Goal: Participate in discussion: Engage in conversation with other users on a specific topic

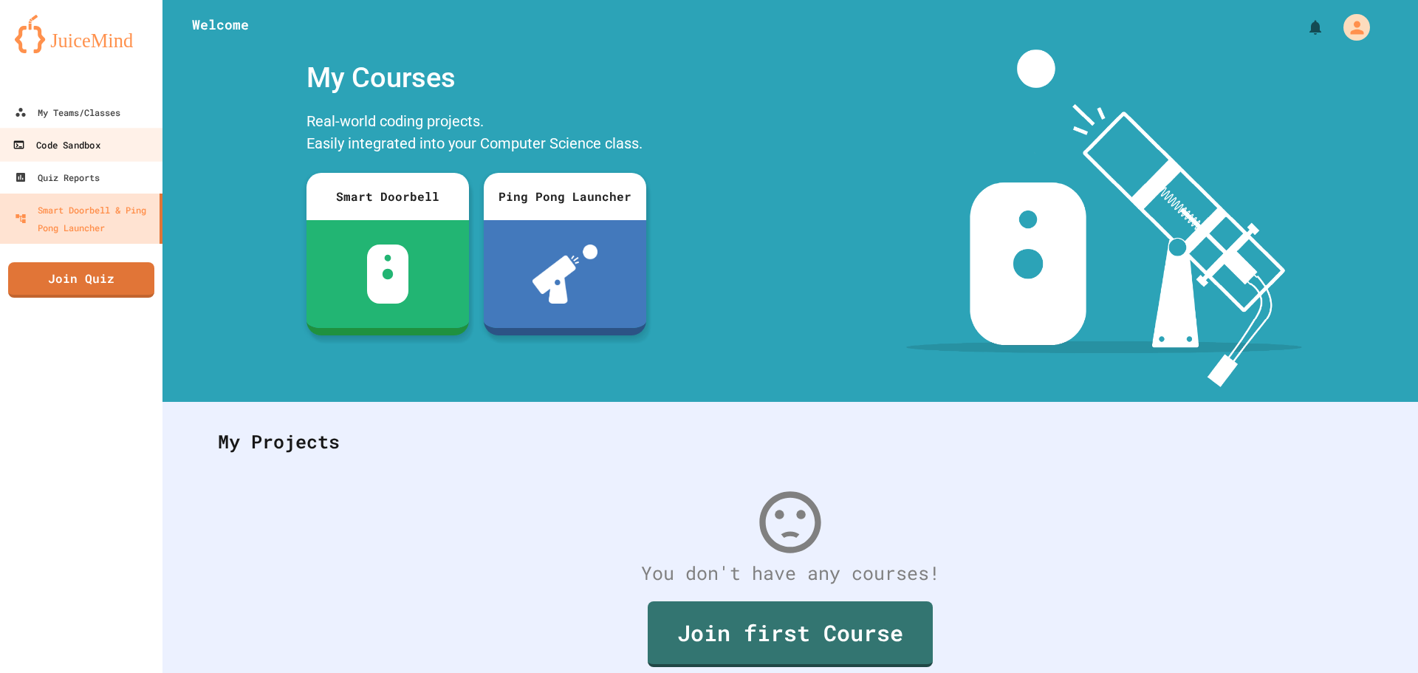
click at [70, 156] on link "Code Sandbox" at bounding box center [82, 144] width 168 height 33
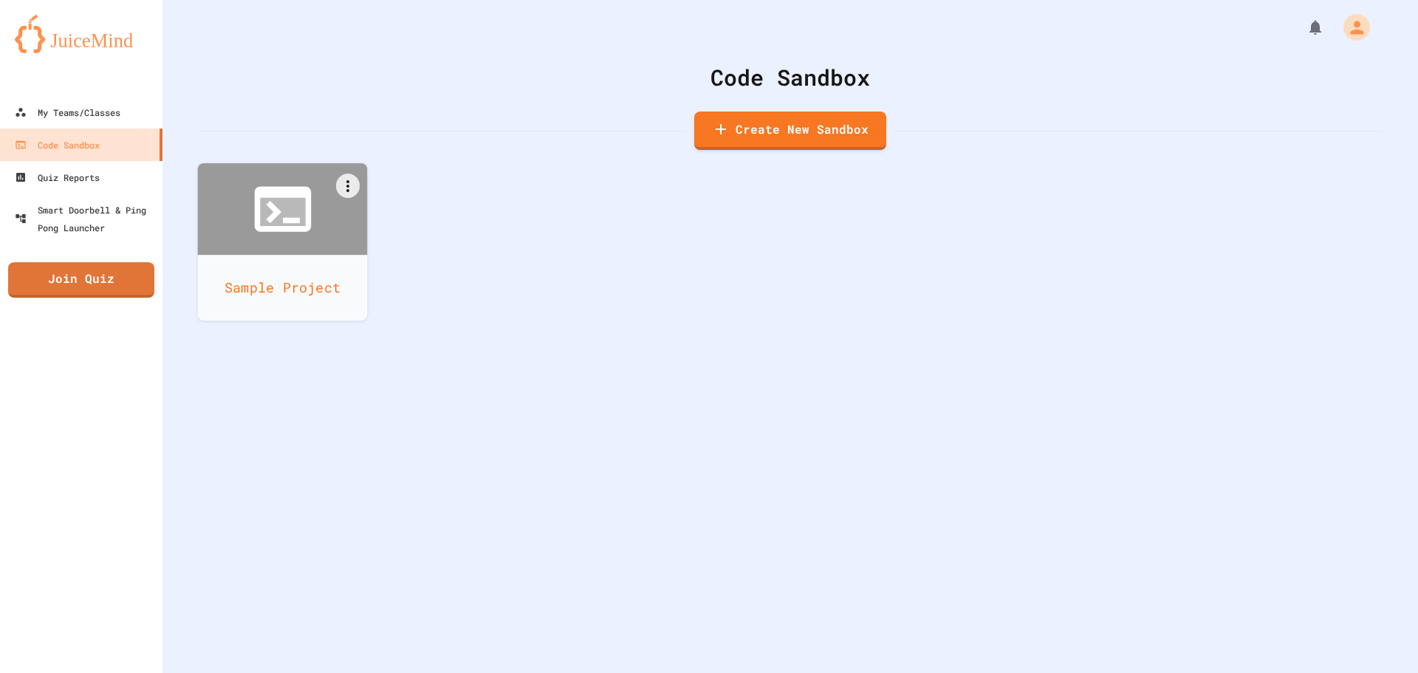
click at [255, 205] on icon at bounding box center [282, 209] width 57 height 45
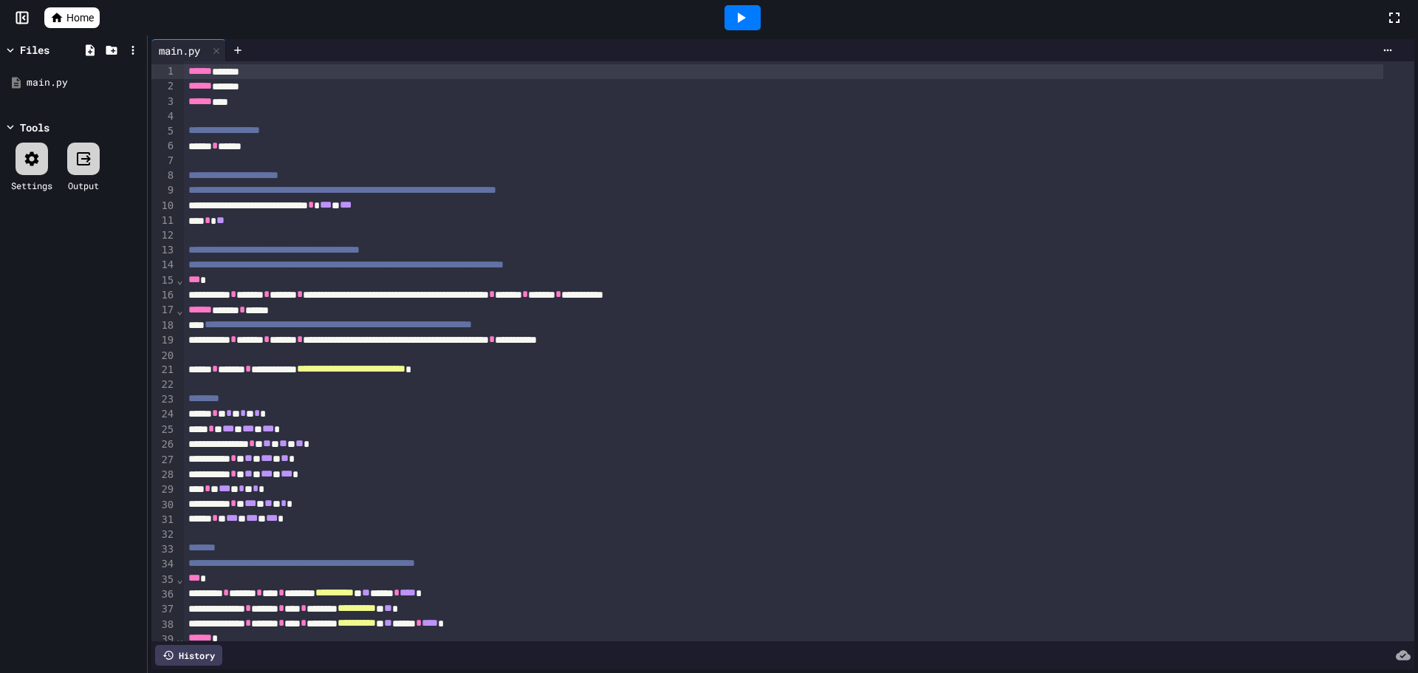
click at [739, 11] on icon at bounding box center [741, 18] width 18 height 18
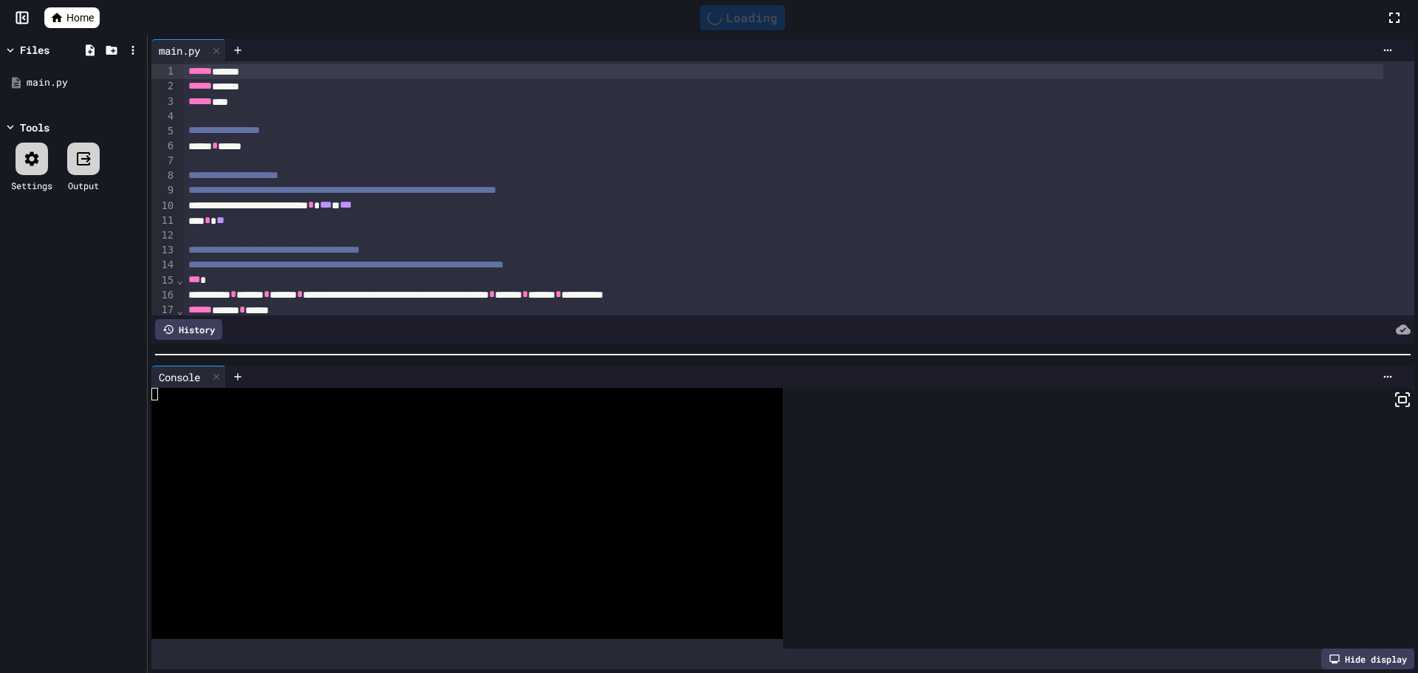
click at [936, 509] on div at bounding box center [1098, 518] width 631 height 261
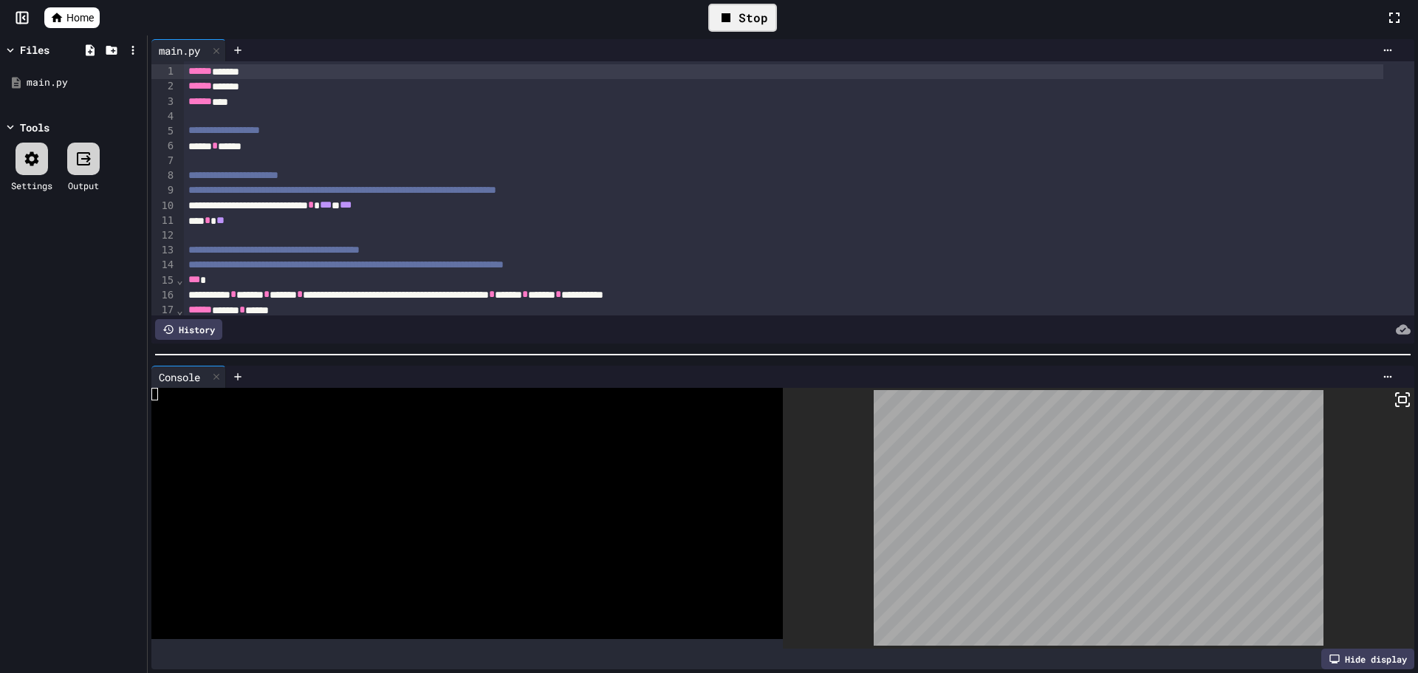
click at [1393, 391] on icon at bounding box center [1402, 400] width 18 height 18
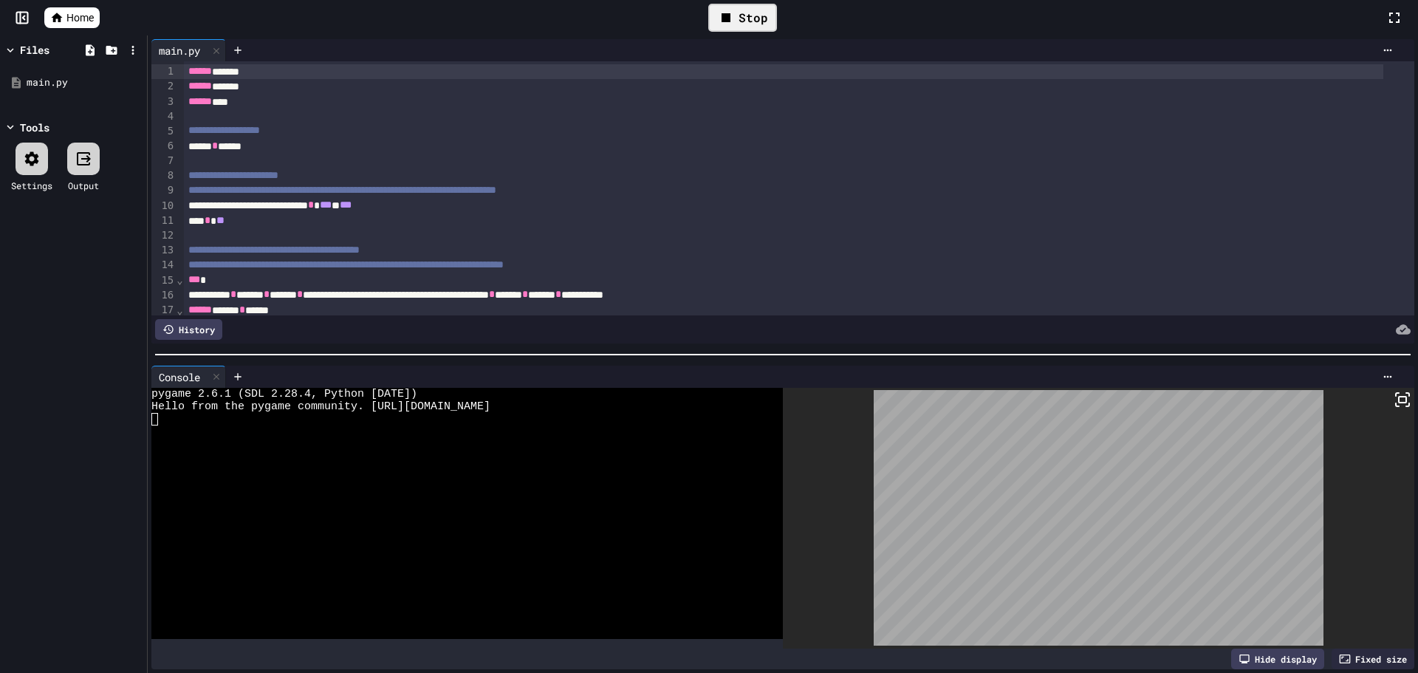
click at [741, 27] on div "Stop" at bounding box center [742, 18] width 69 height 28
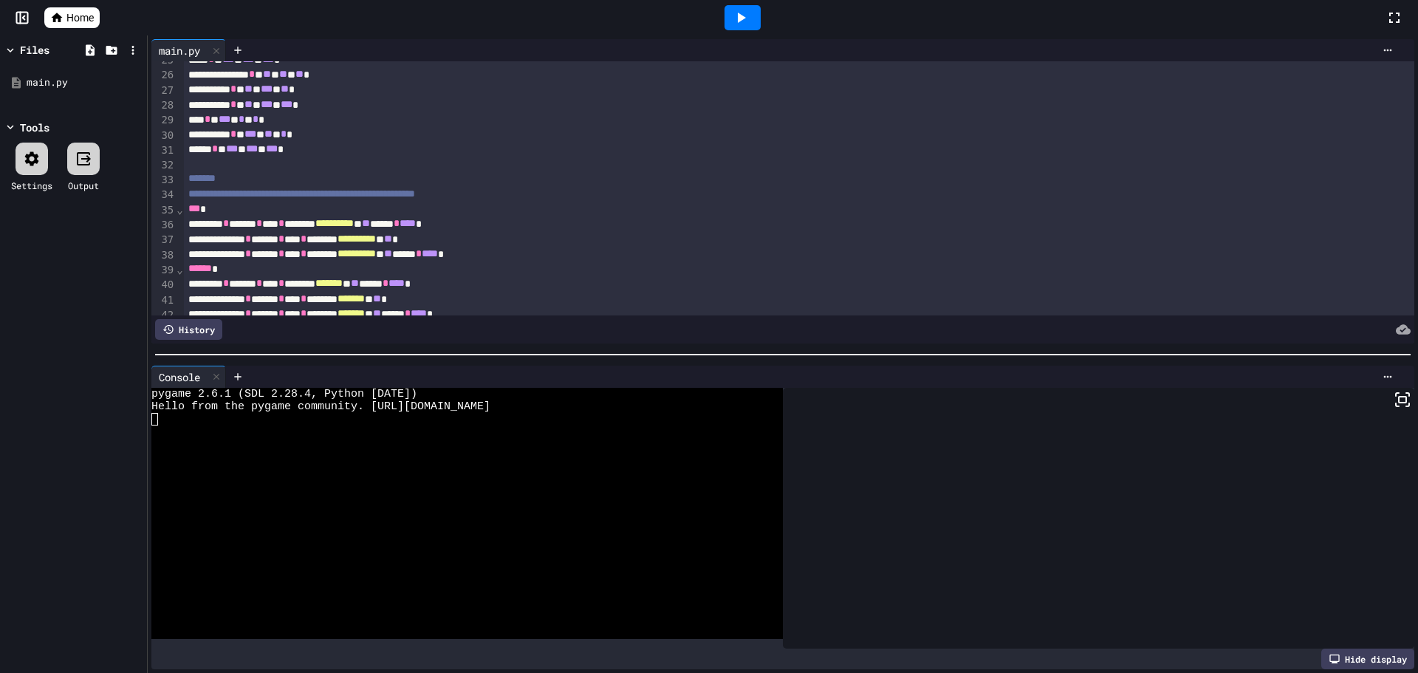
scroll to position [295, 0]
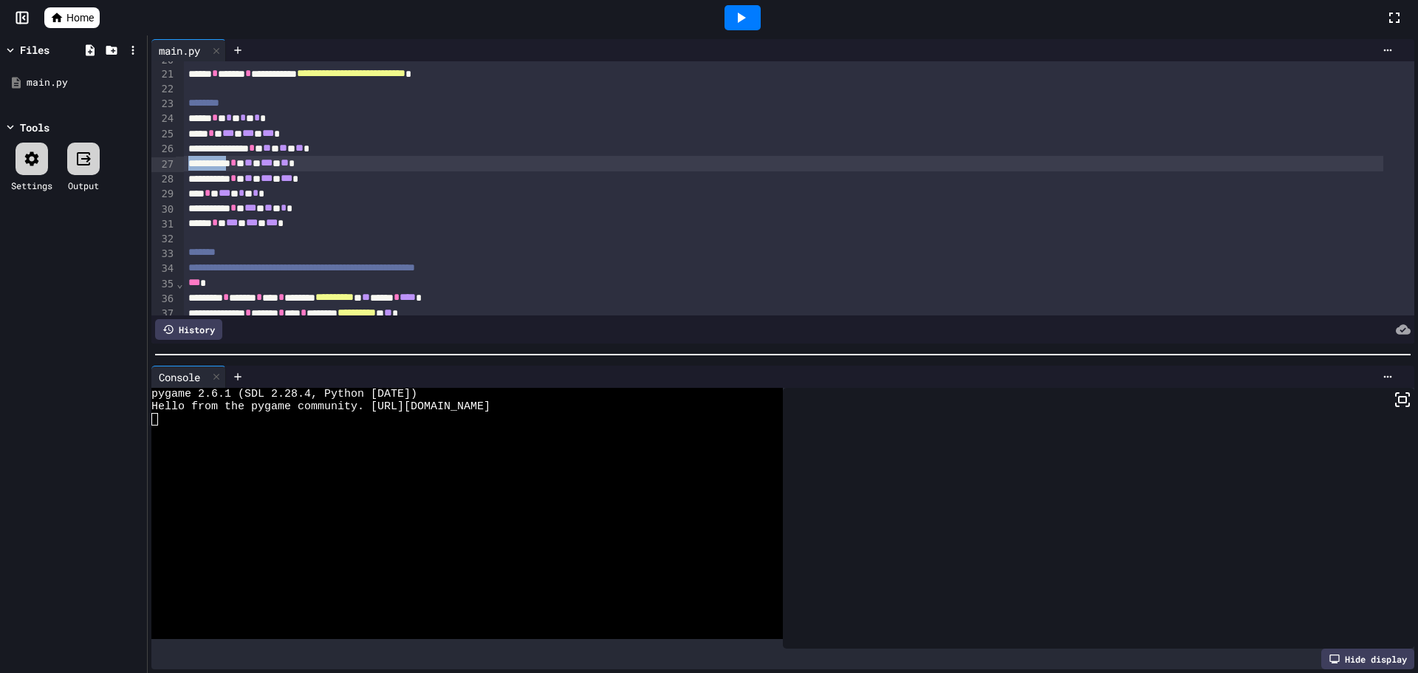
drag, startPoint x: 185, startPoint y: 165, endPoint x: 243, endPoint y: 163, distance: 58.4
click at [243, 163] on div "**********" at bounding box center [783, 163] width 1199 height 15
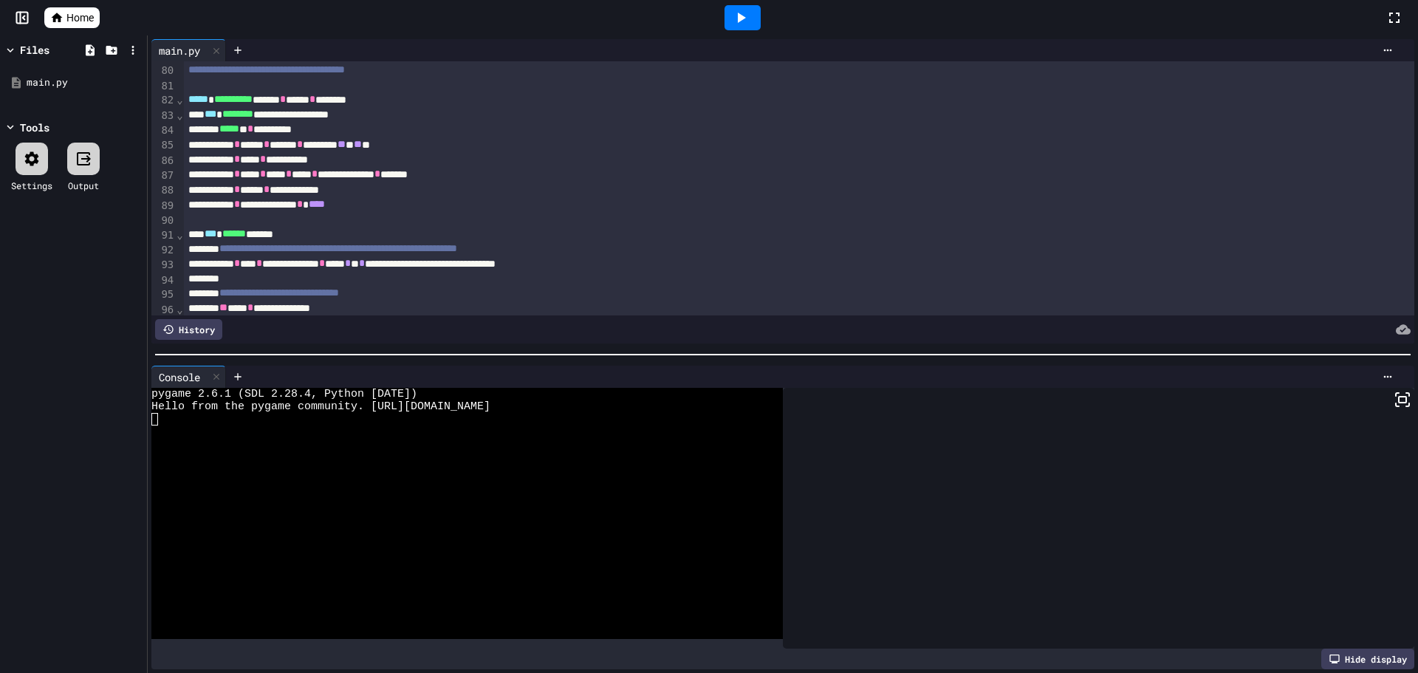
scroll to position [1108, 0]
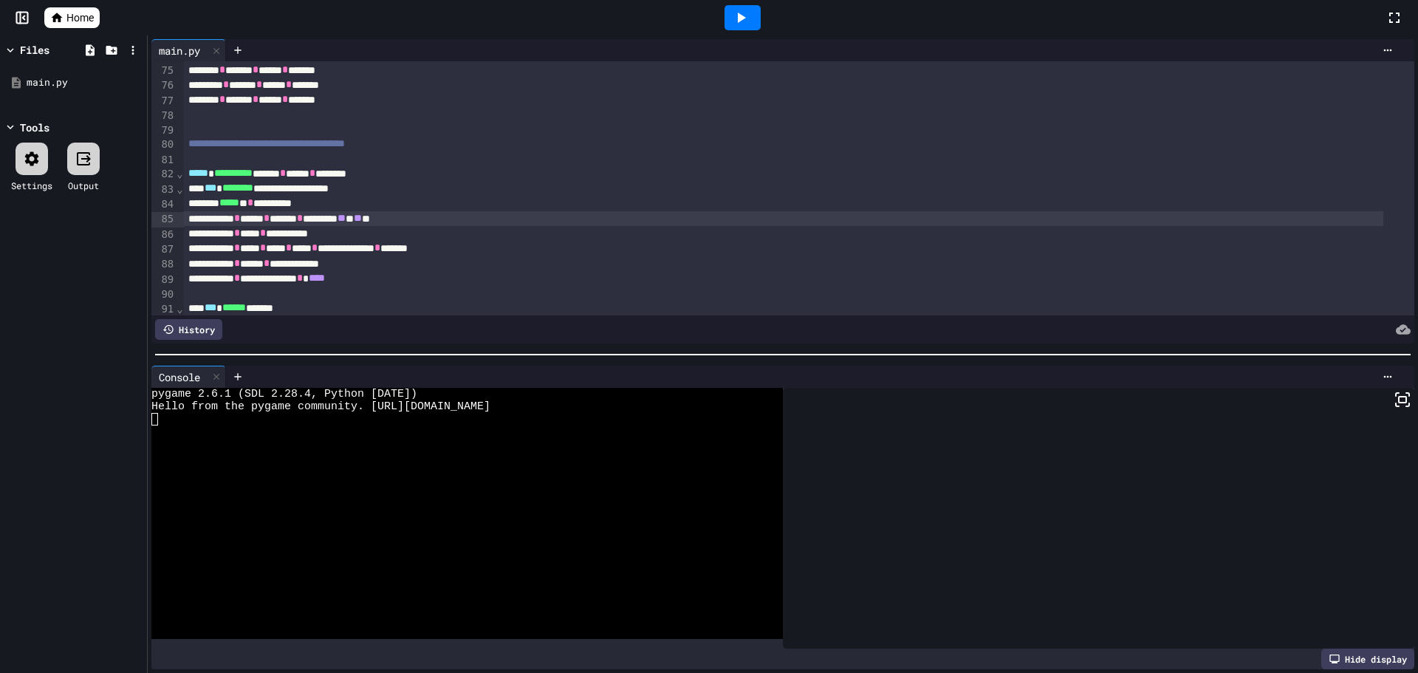
click at [346, 221] on span "**" at bounding box center [341, 218] width 8 height 10
click at [362, 214] on span "**" at bounding box center [358, 218] width 8 height 10
click at [362, 221] on span "**" at bounding box center [358, 218] width 8 height 10
click at [742, 18] on icon at bounding box center [742, 18] width 8 height 10
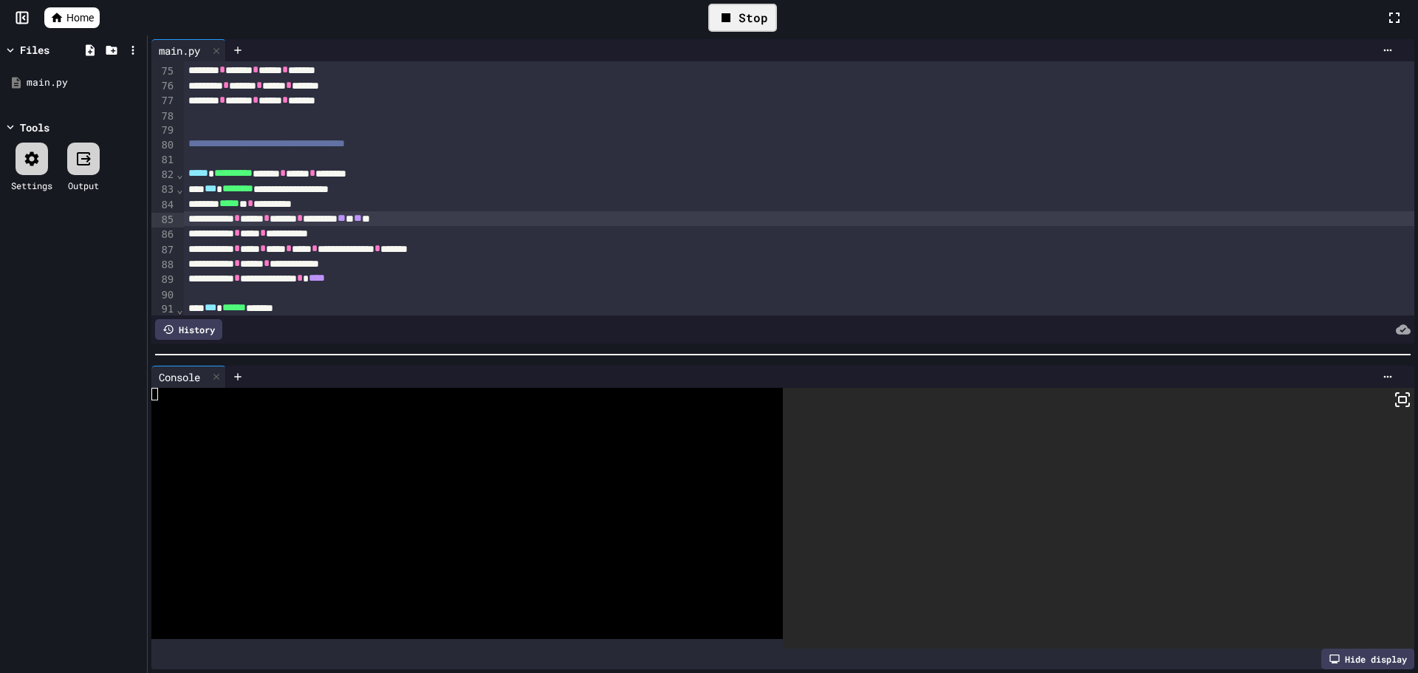
click at [993, 532] on div at bounding box center [1098, 518] width 631 height 261
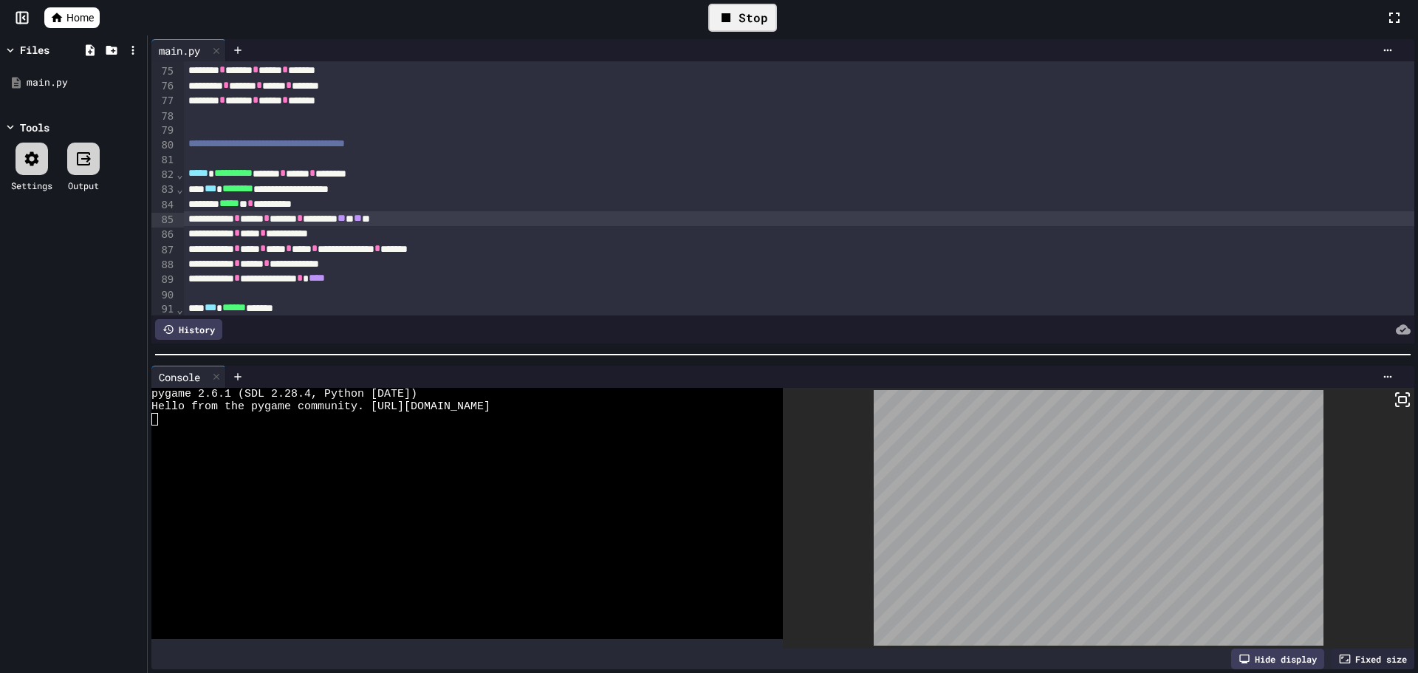
click at [1399, 397] on rect at bounding box center [1402, 400] width 7 height 6
click at [766, 6] on div "Stop" at bounding box center [742, 18] width 69 height 28
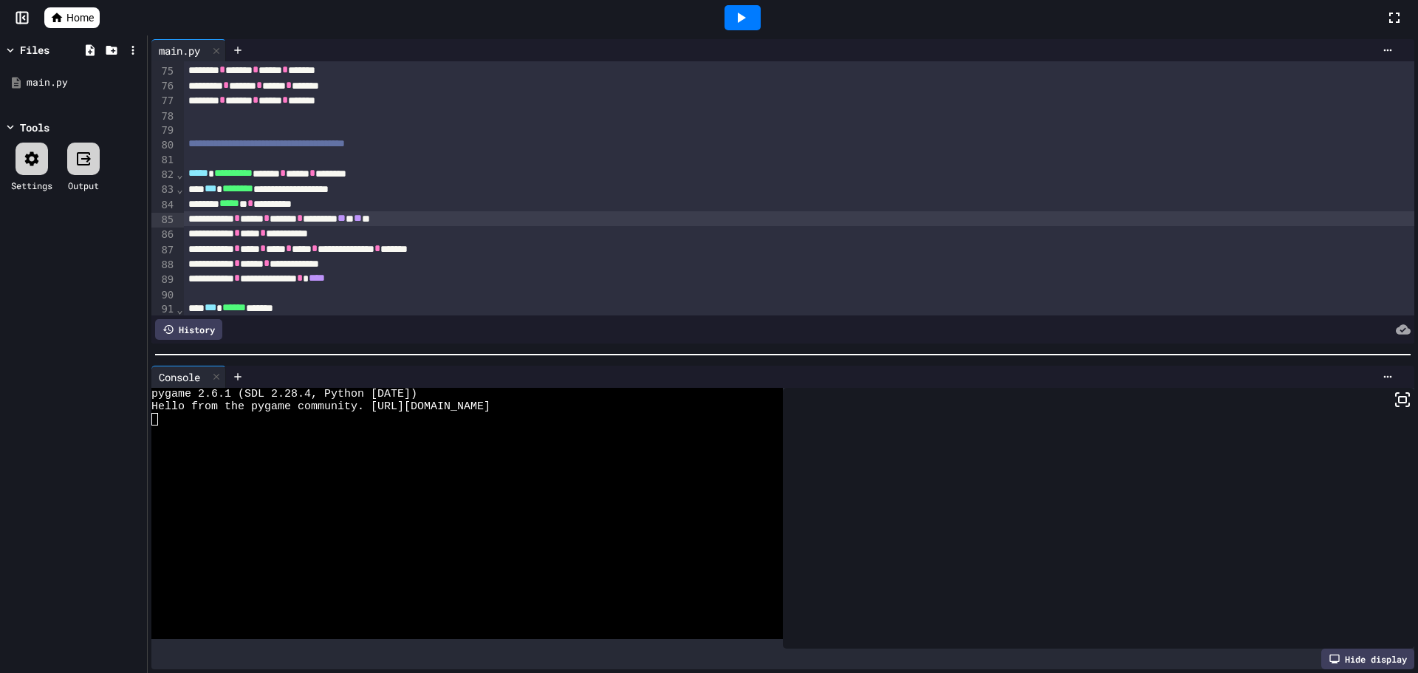
click at [1399, 397] on rect at bounding box center [1402, 400] width 7 height 6
click at [745, 16] on icon at bounding box center [741, 18] width 18 height 18
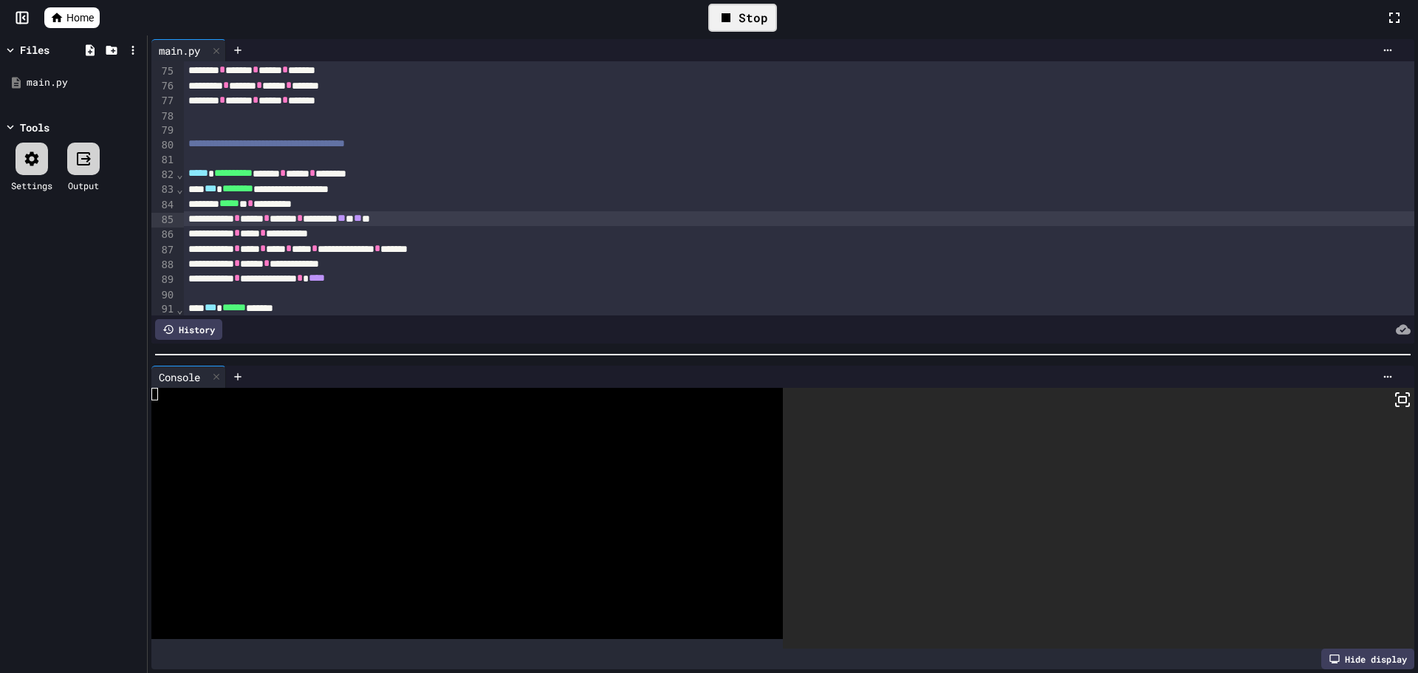
click at [1399, 397] on rect at bounding box center [1402, 400] width 7 height 6
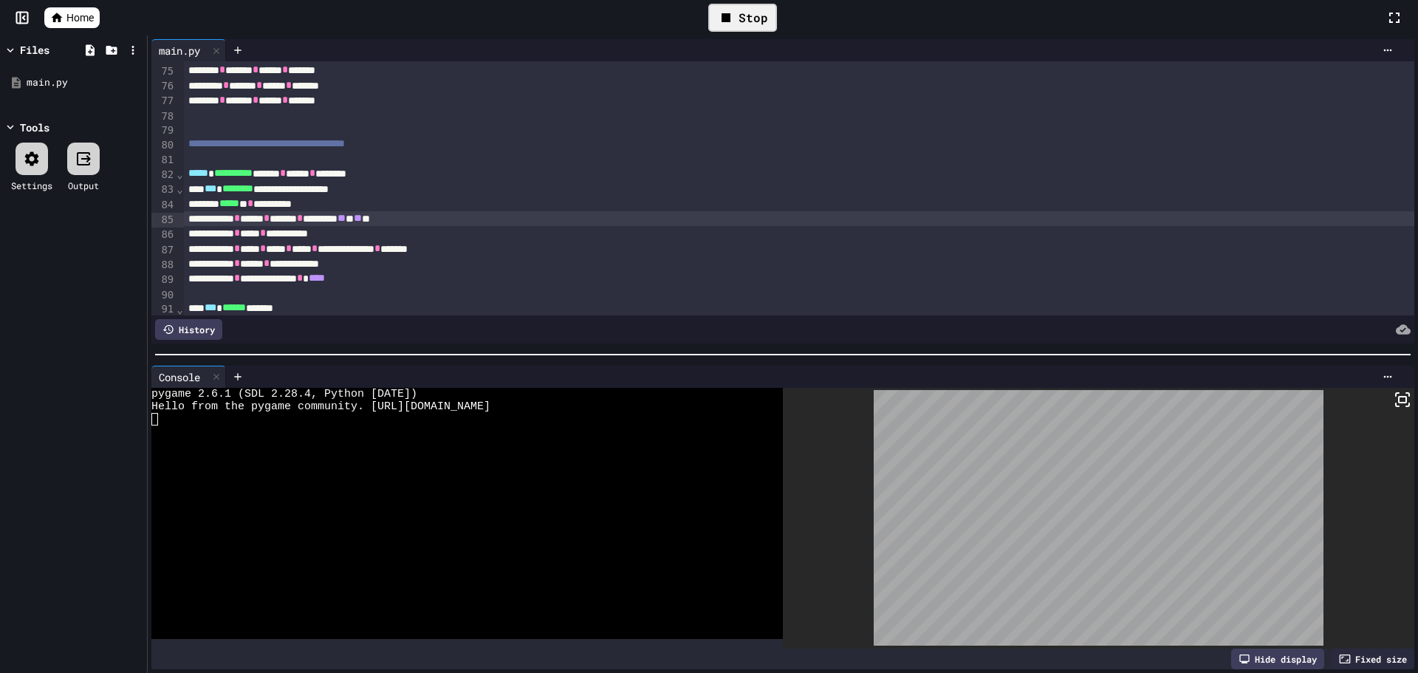
click at [747, 18] on div "Stop" at bounding box center [742, 18] width 69 height 28
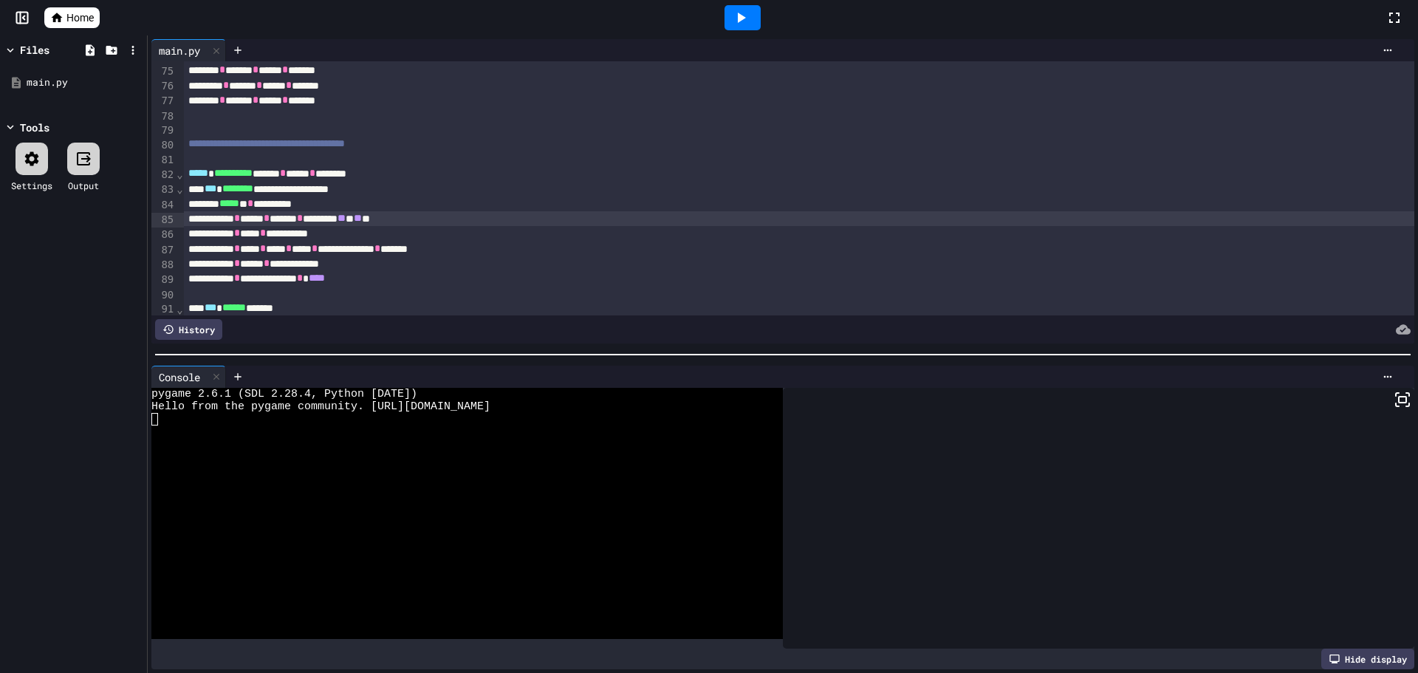
click at [747, 18] on icon at bounding box center [741, 18] width 18 height 18
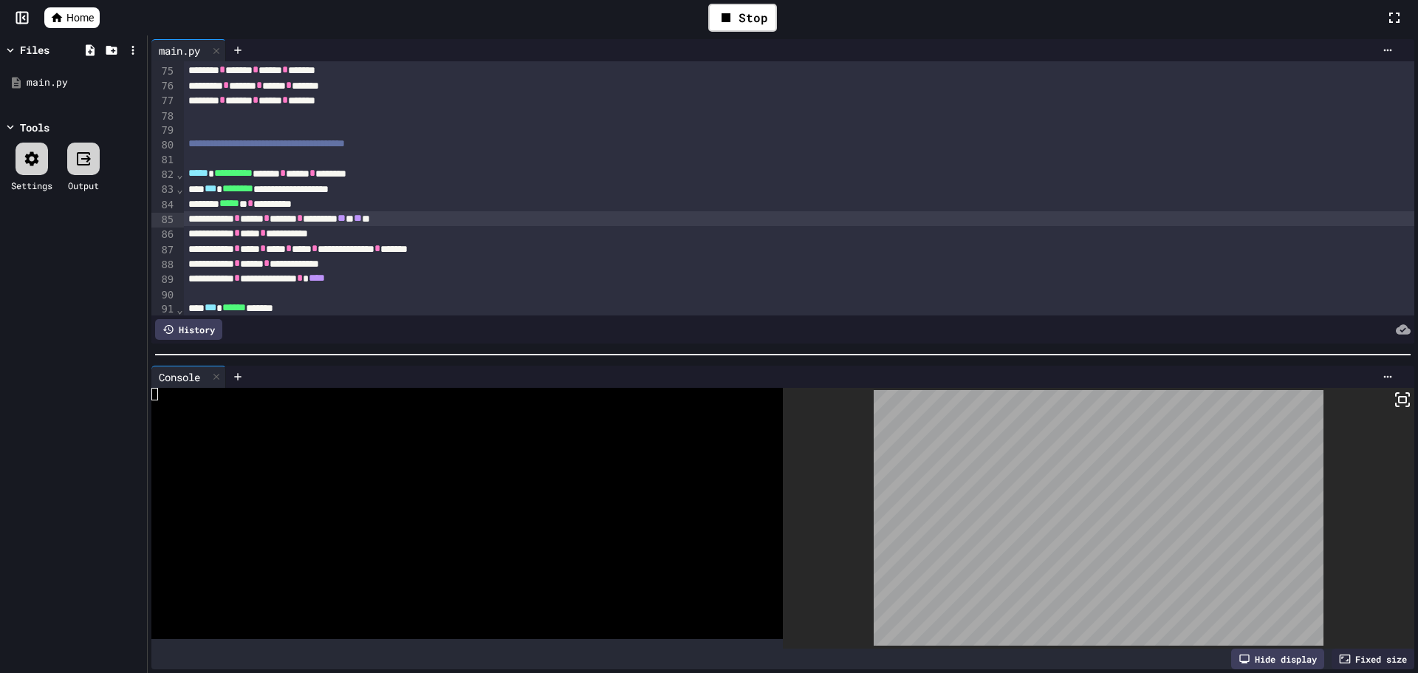
click at [1399, 397] on rect at bounding box center [1402, 400] width 7 height 6
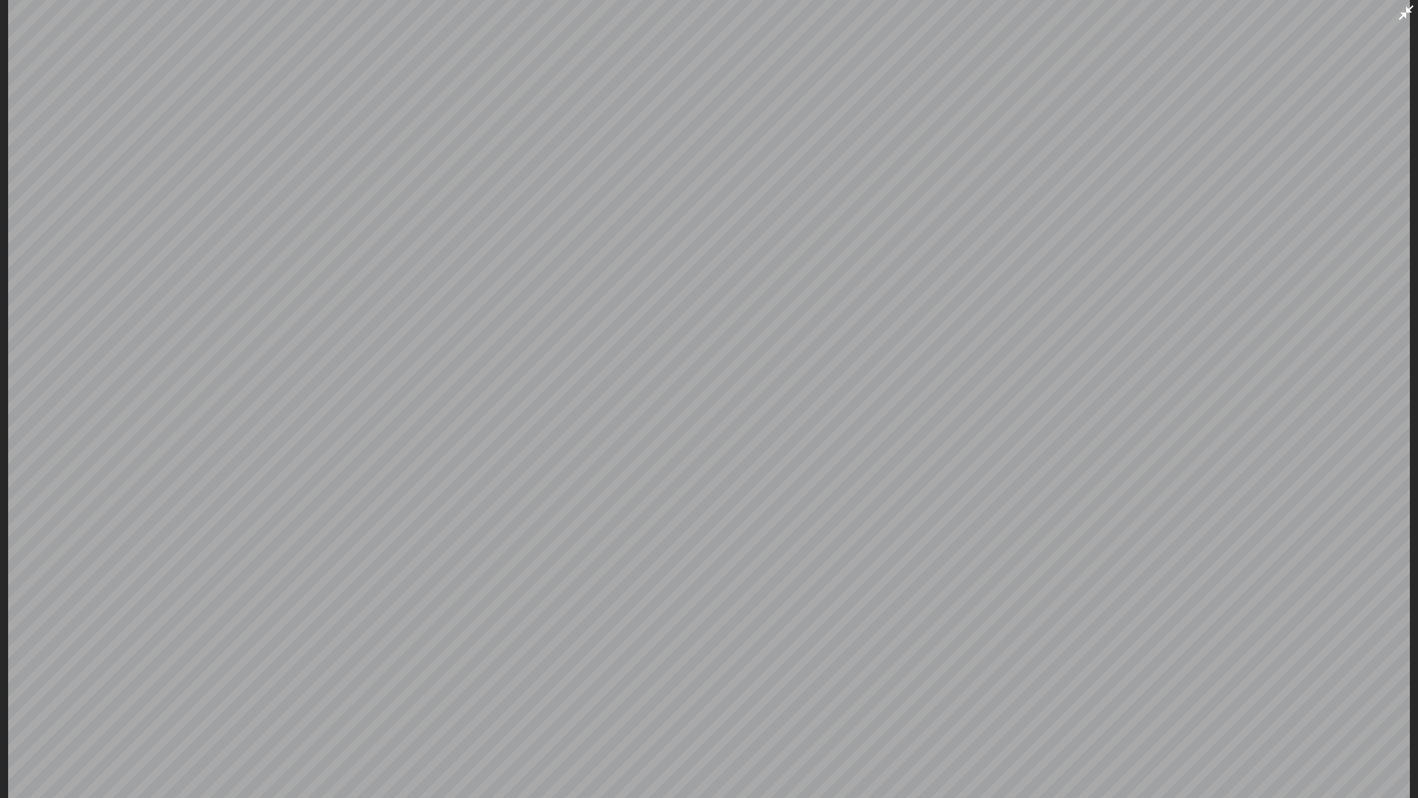
click at [1408, 15] on icon at bounding box center [1406, 13] width 18 height 18
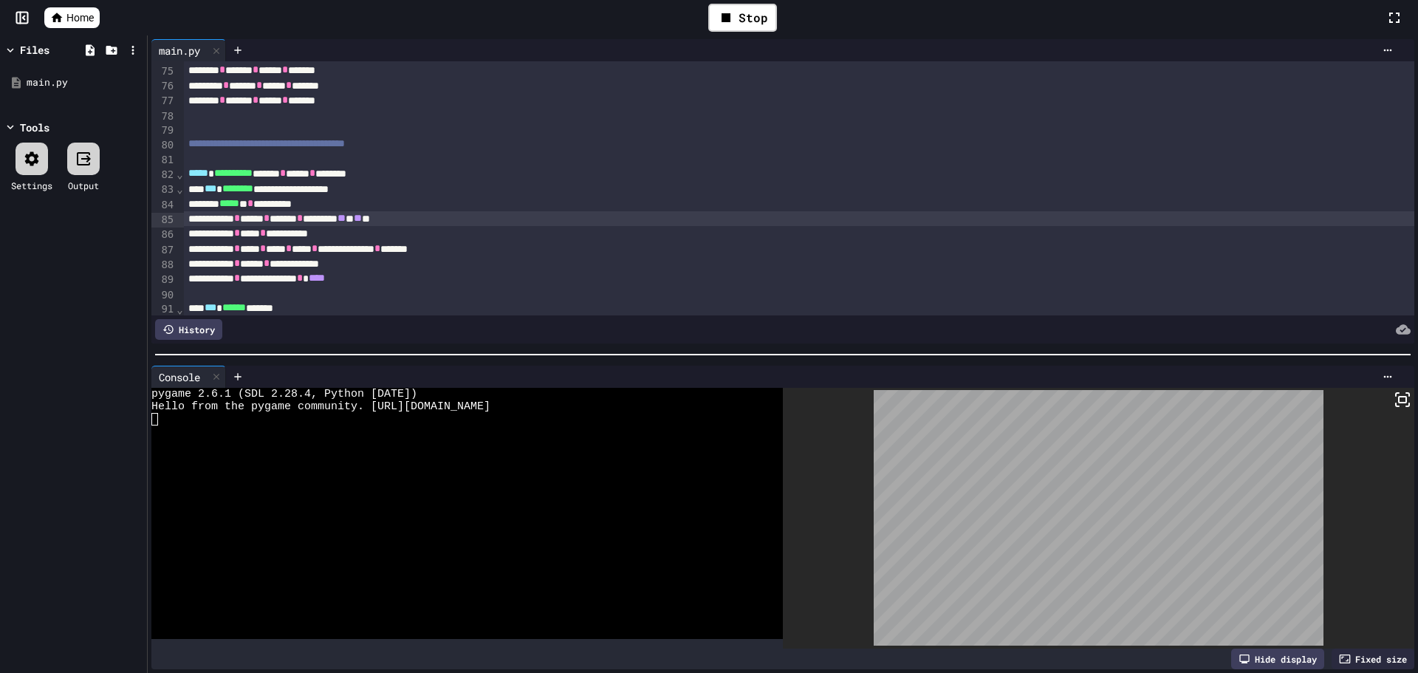
click at [73, 18] on span "Home" at bounding box center [79, 17] width 27 height 15
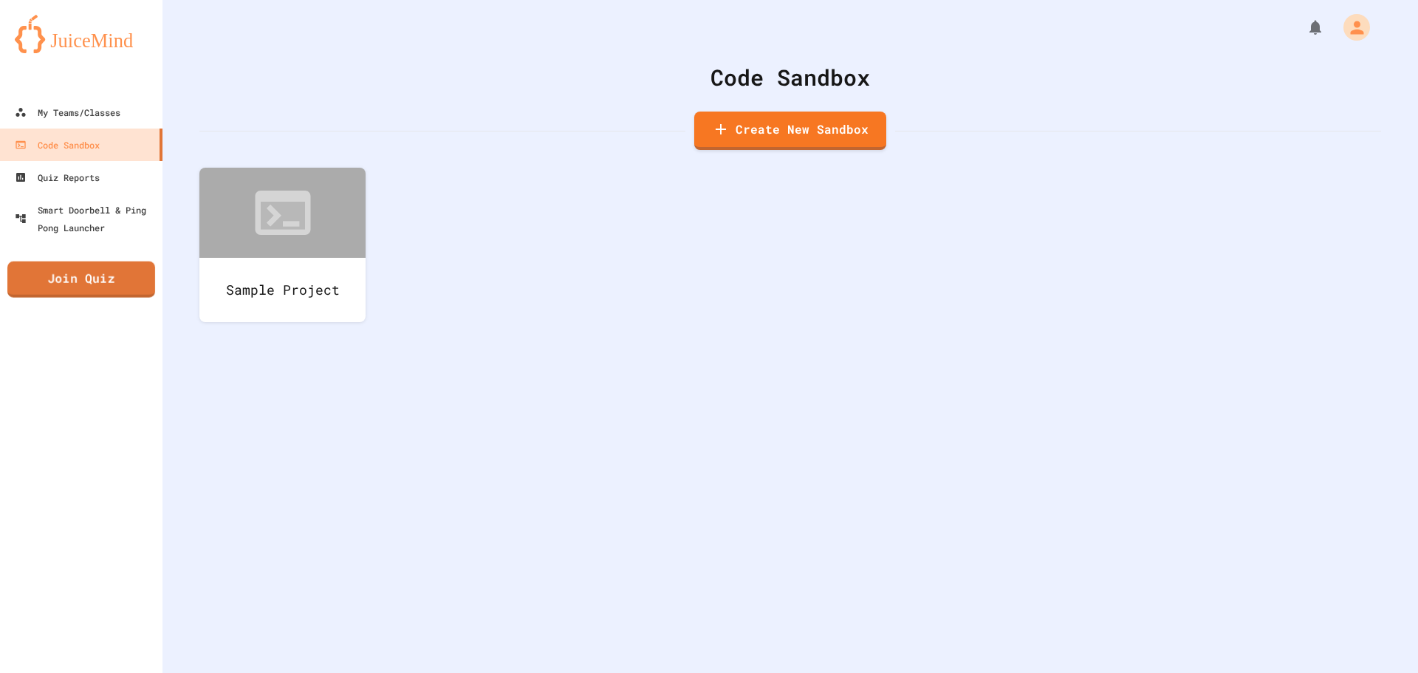
click at [63, 291] on link "Join Quiz" at bounding box center [81, 279] width 148 height 36
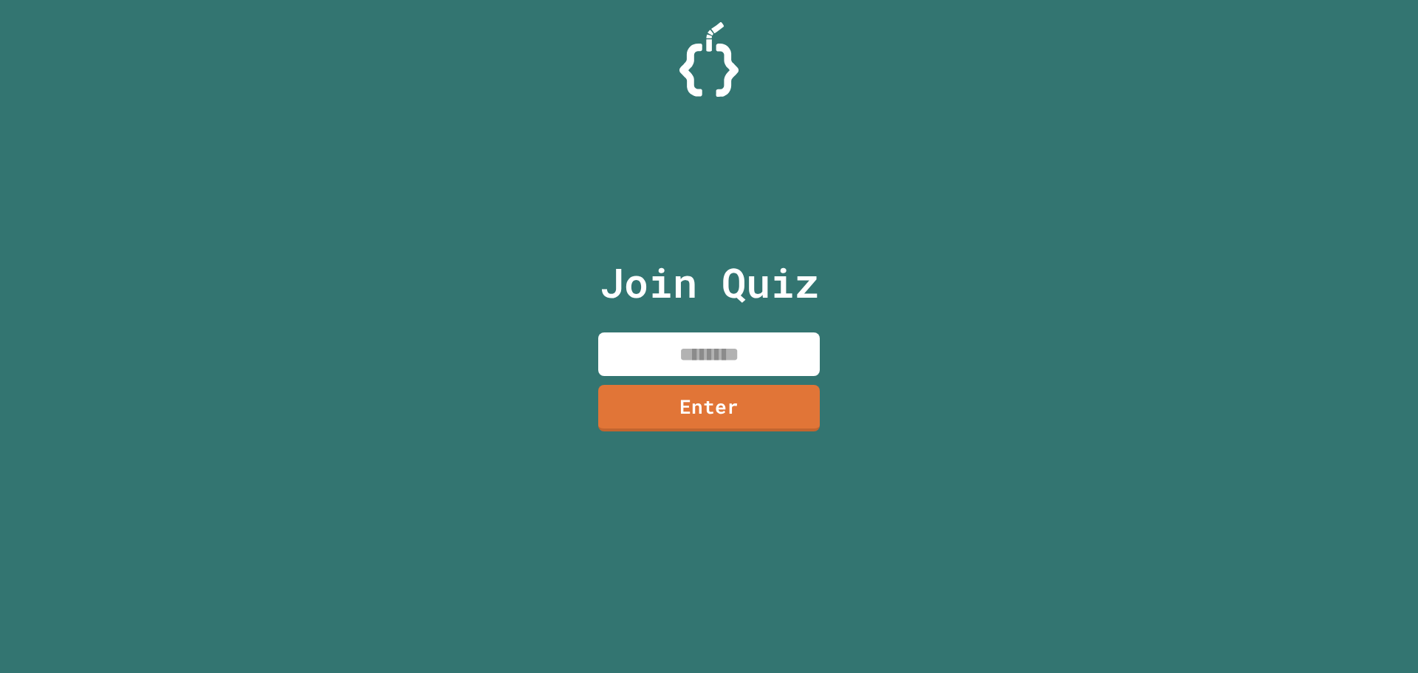
click at [774, 348] on input at bounding box center [709, 354] width 222 height 44
type input "********"
click at [795, 401] on link "Enter" at bounding box center [709, 406] width 208 height 49
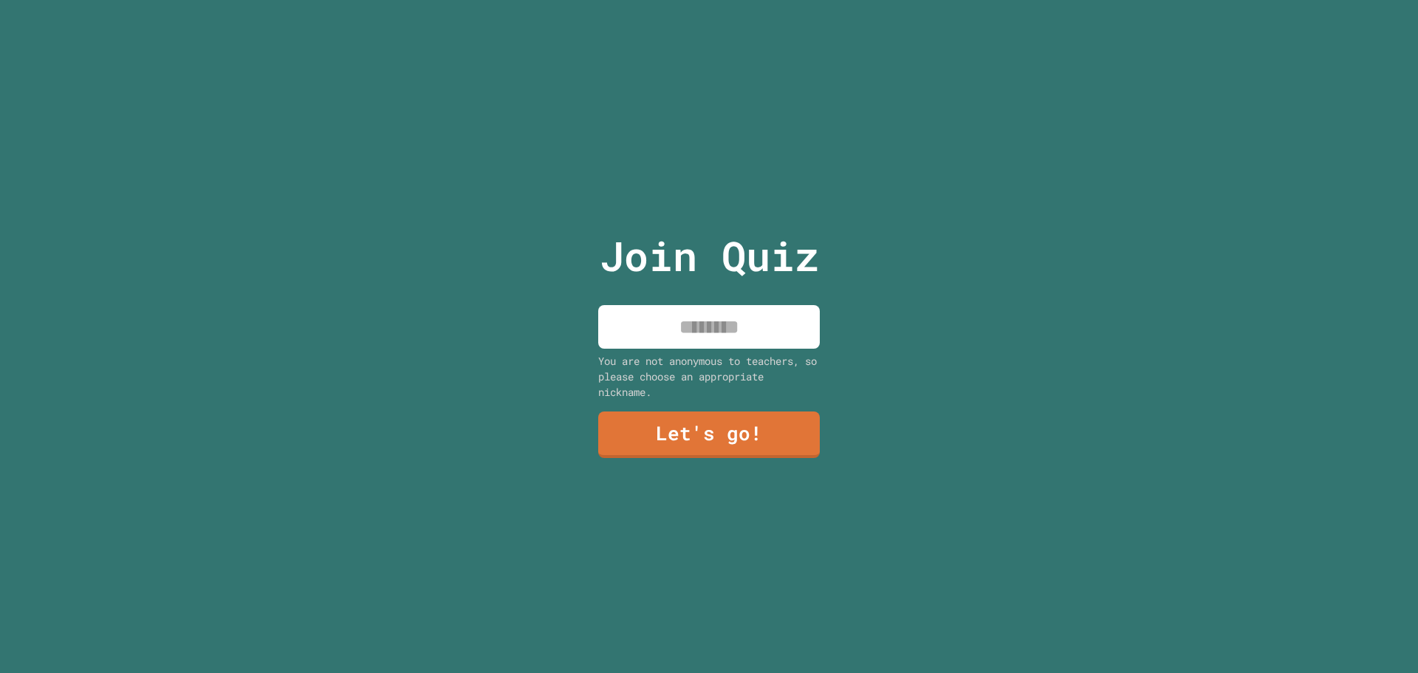
click at [788, 336] on input at bounding box center [709, 327] width 222 height 44
type input "**********"
click at [627, 423] on link "Let's go!" at bounding box center [709, 434] width 222 height 47
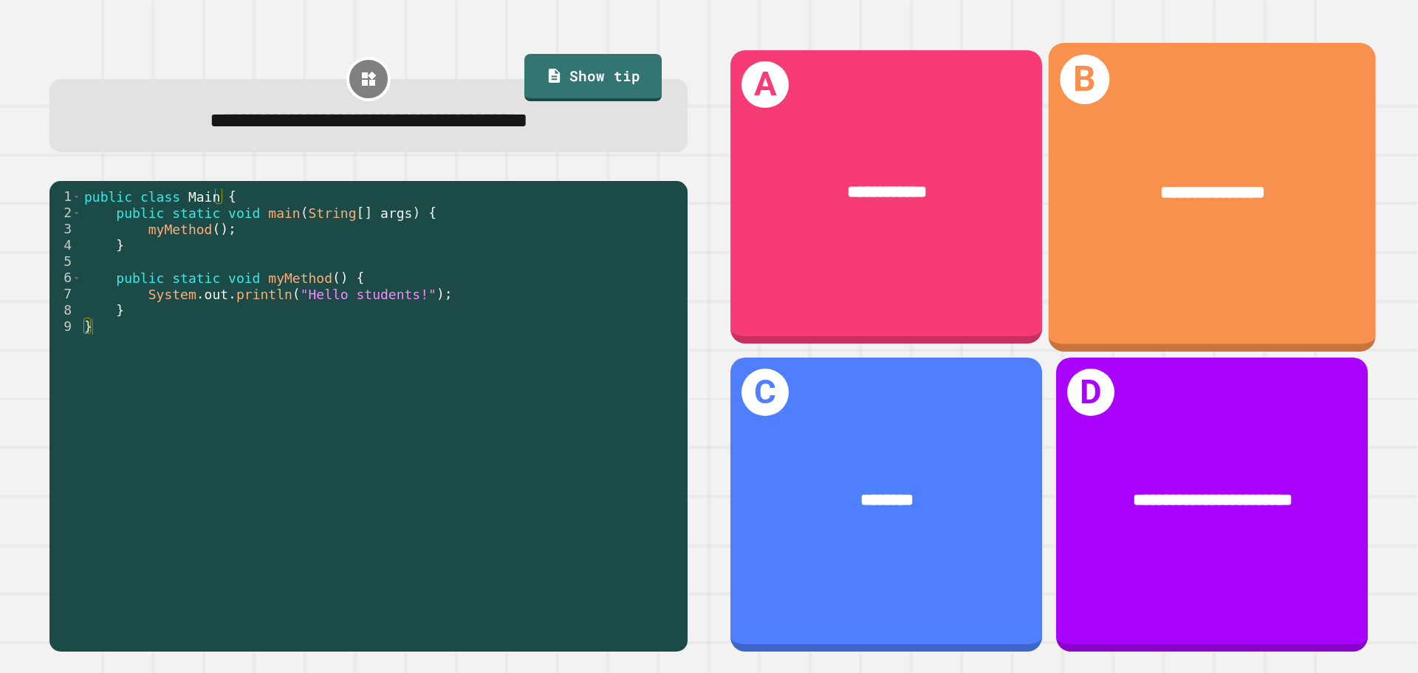
click at [1196, 285] on div "**********" at bounding box center [1212, 197] width 327 height 308
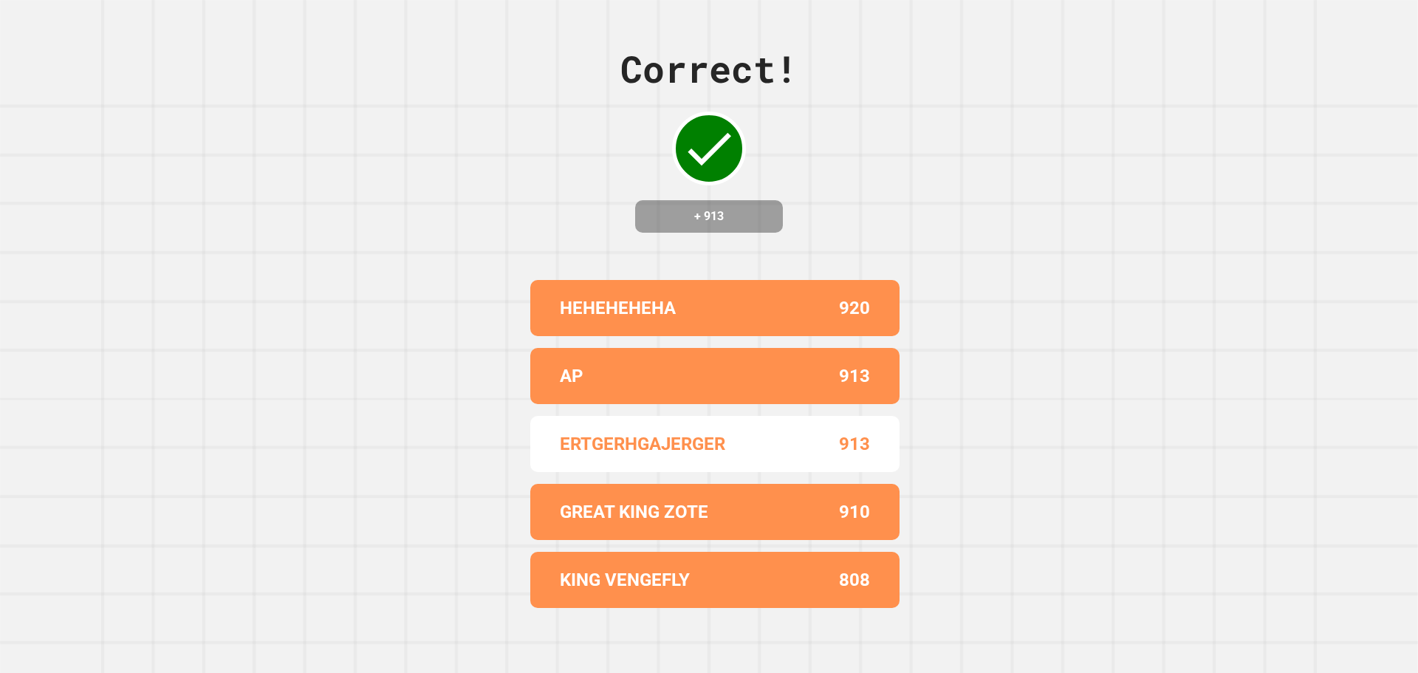
click at [1058, 454] on div "Correct! + 913 [PERSON_NAME] 920 AP 913 ERTGERHGAJERGER 913 GREAT KING ZOTE 910…" at bounding box center [709, 336] width 1418 height 673
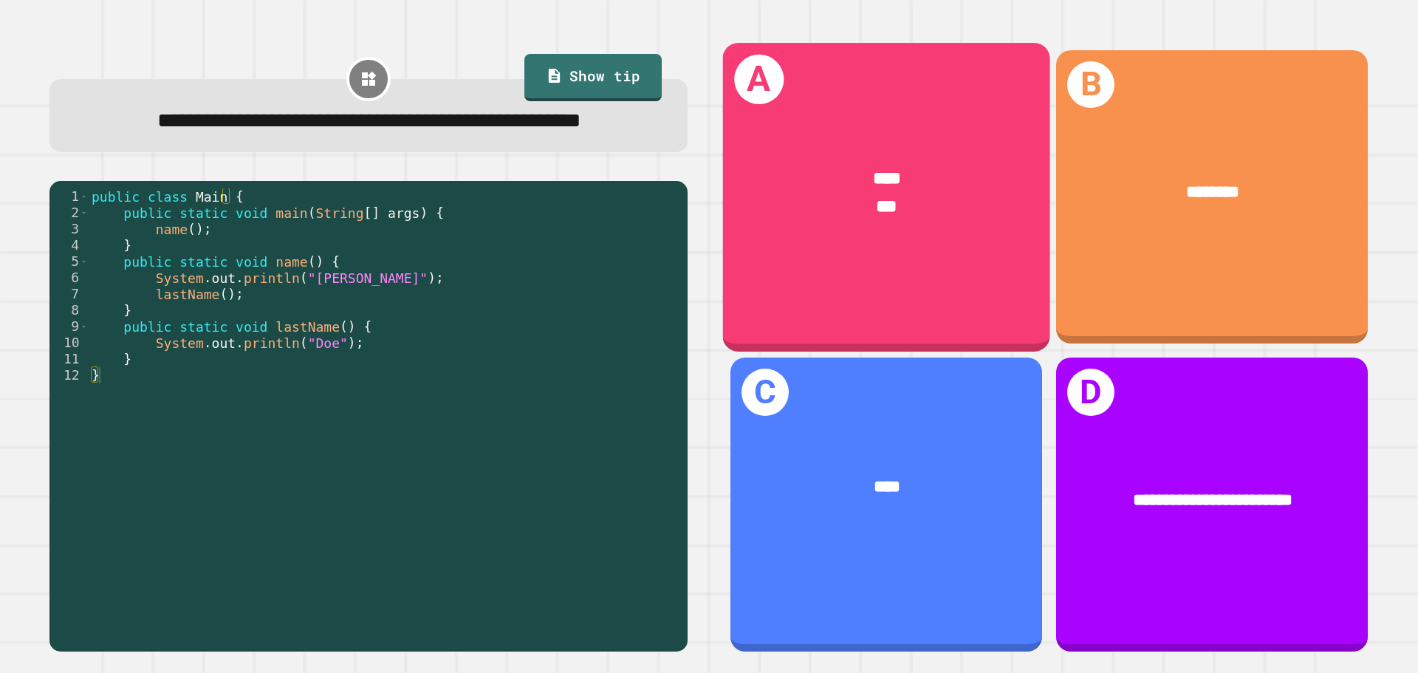
click at [891, 278] on div "A **** ***" at bounding box center [886, 197] width 327 height 308
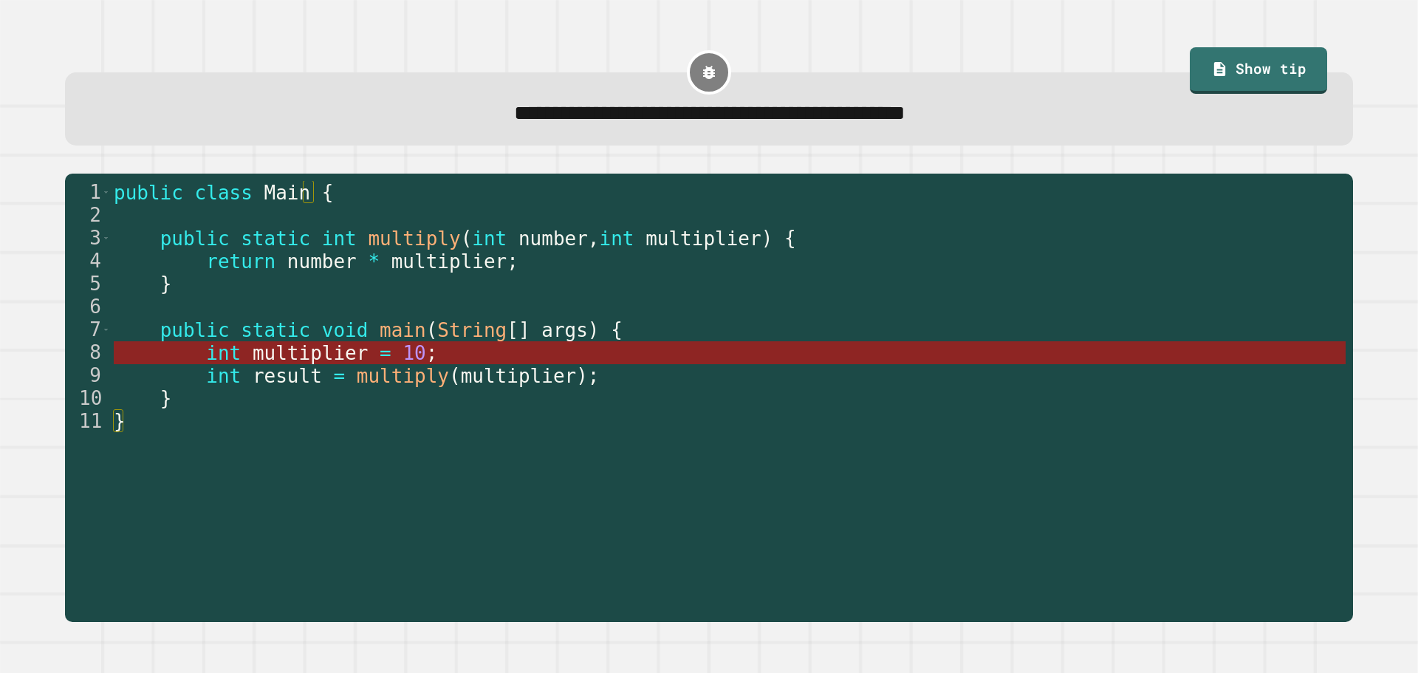
click at [380, 354] on span "=" at bounding box center [386, 353] width 12 height 22
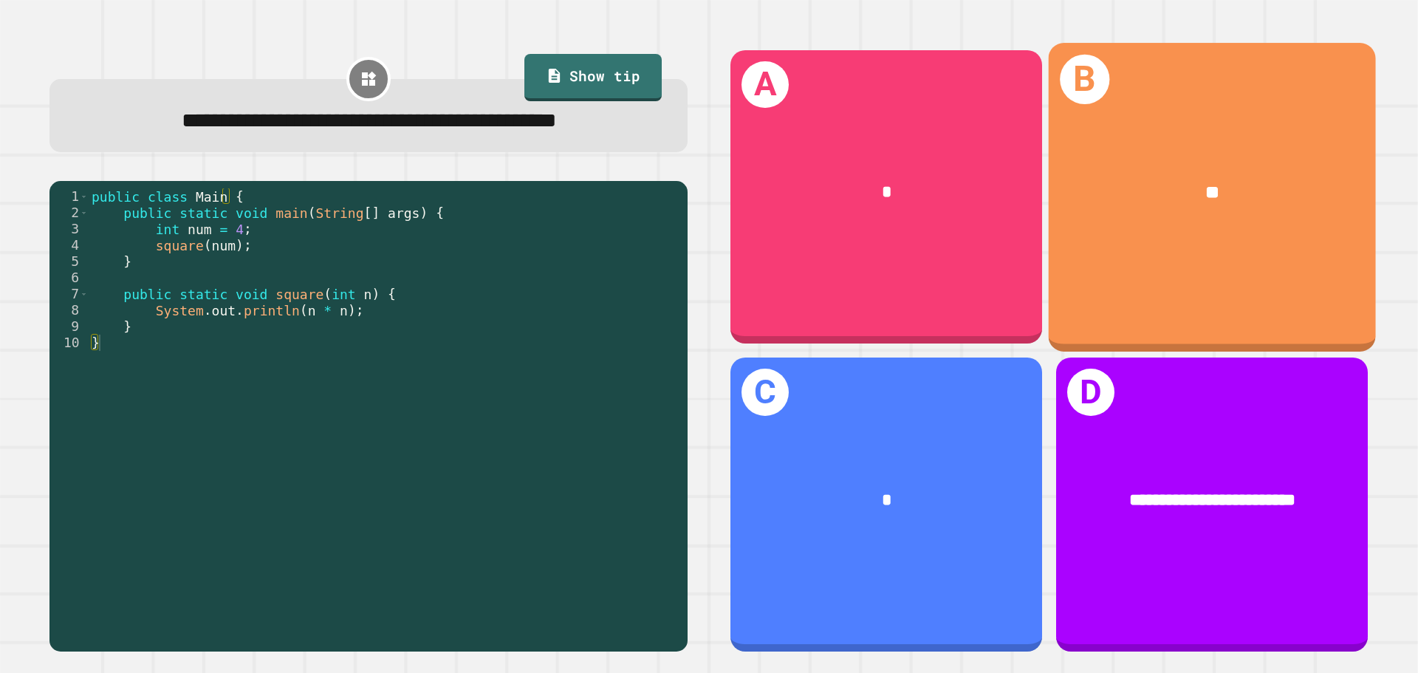
click at [1079, 301] on div "B **" at bounding box center [1212, 197] width 327 height 308
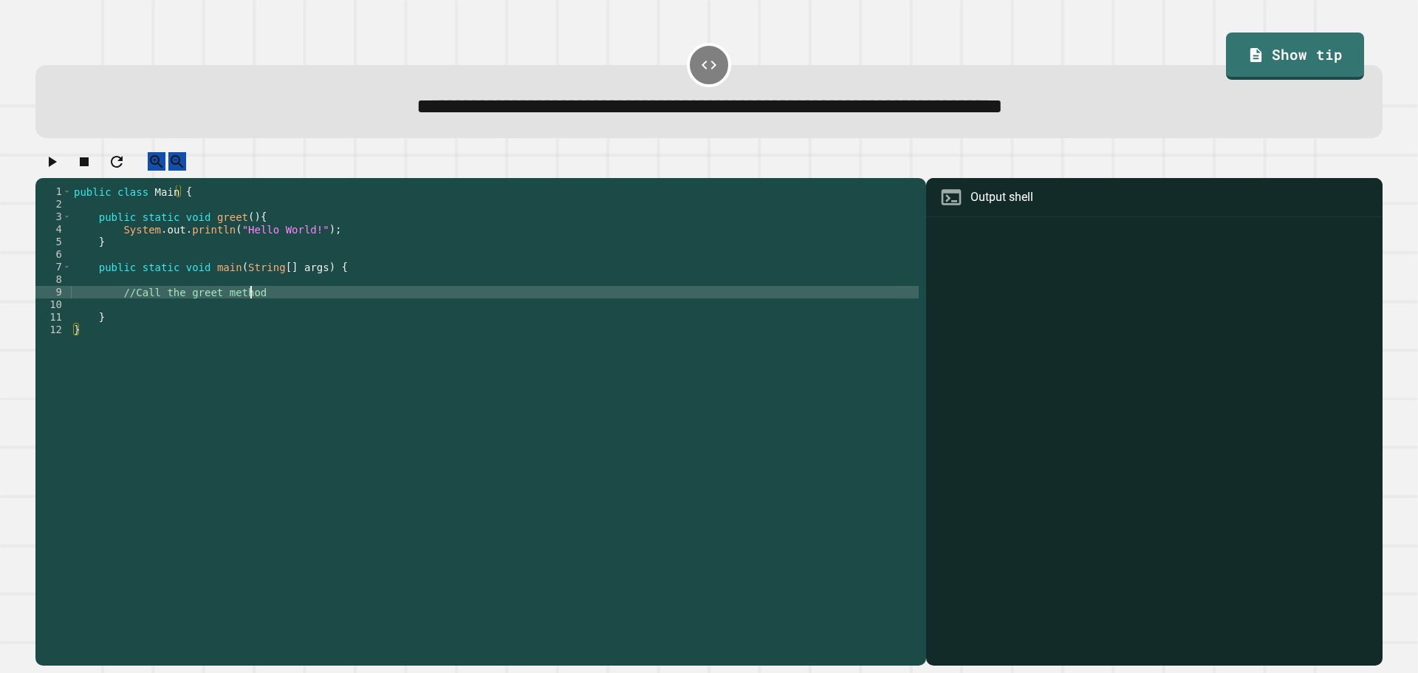
click at [253, 310] on div "public class Main { public static void greet ( ) { System . out . println ( "He…" at bounding box center [495, 411] width 848 height 452
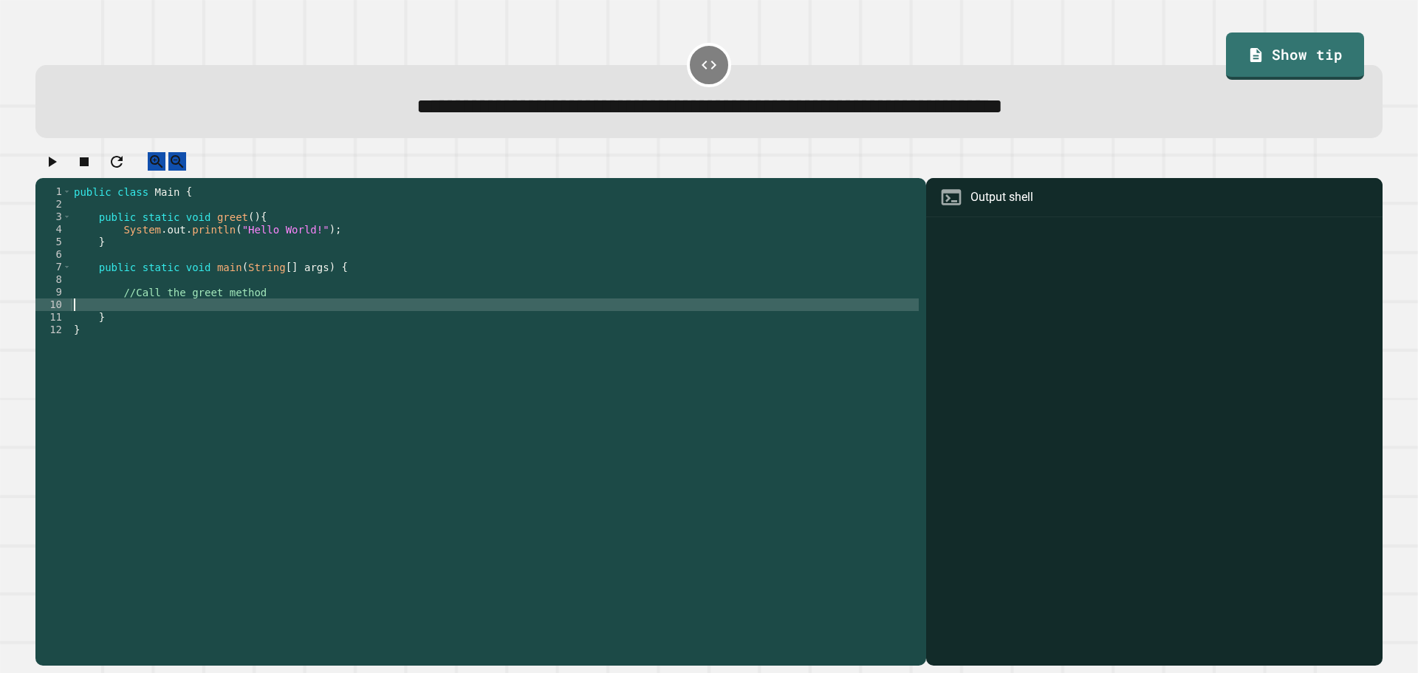
click at [255, 320] on div "public class Main { public static void greet ( ) { System . out . println ( "He…" at bounding box center [495, 411] width 848 height 452
drag, startPoint x: 1285, startPoint y: 51, endPoint x: 1283, endPoint y: 41, distance: 9.9
click at [1283, 42] on link "Show tip" at bounding box center [1295, 54] width 134 height 49
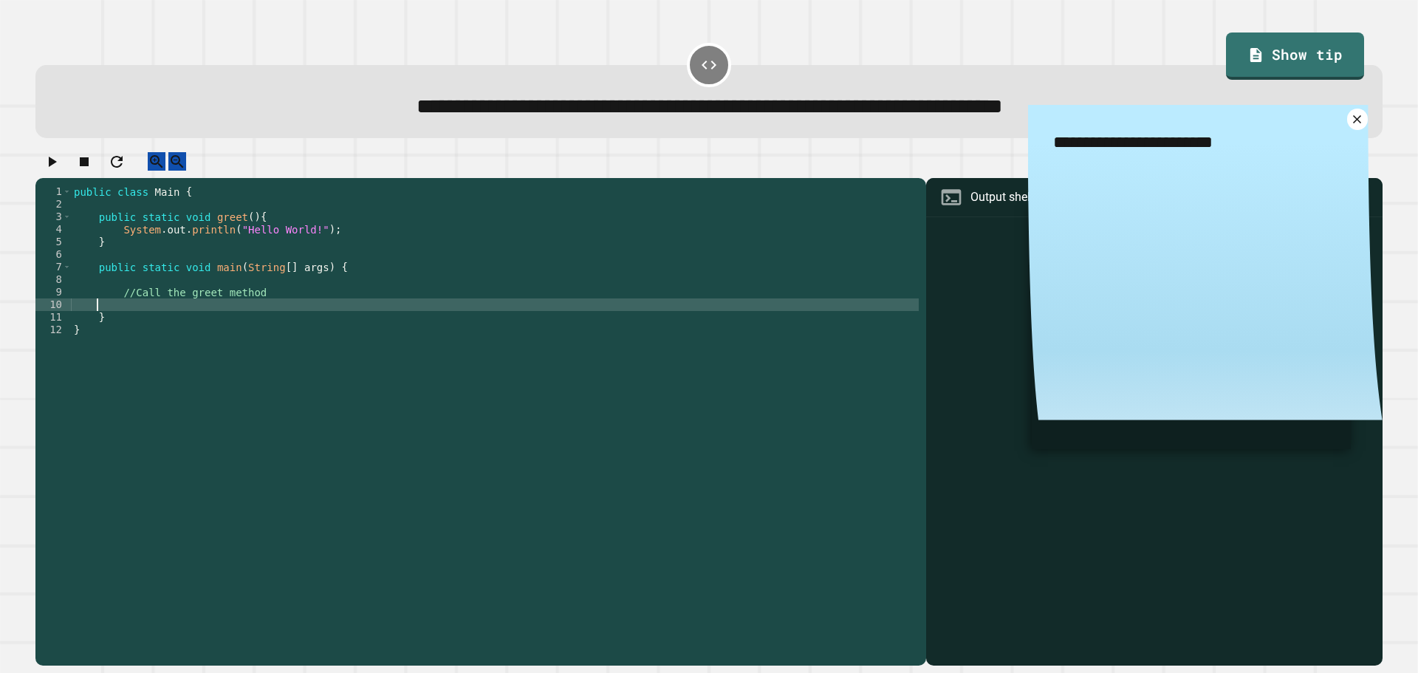
click at [213, 320] on div "public class Main { public static void greet ( ) { System . out . println ( "He…" at bounding box center [495, 411] width 848 height 452
click at [58, 171] on icon "button" at bounding box center [52, 162] width 18 height 18
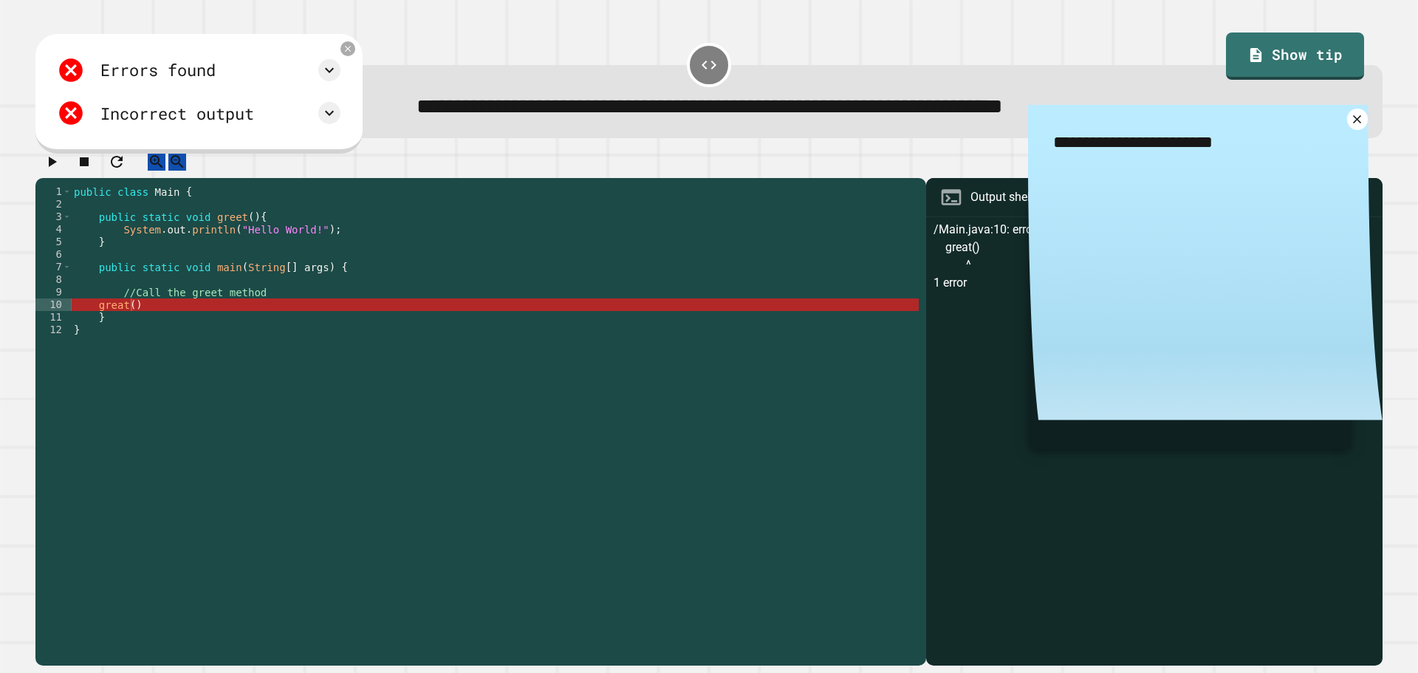
click at [157, 321] on div "public class Main { public static void greet ( ) { System . out . println ( "He…" at bounding box center [495, 411] width 848 height 452
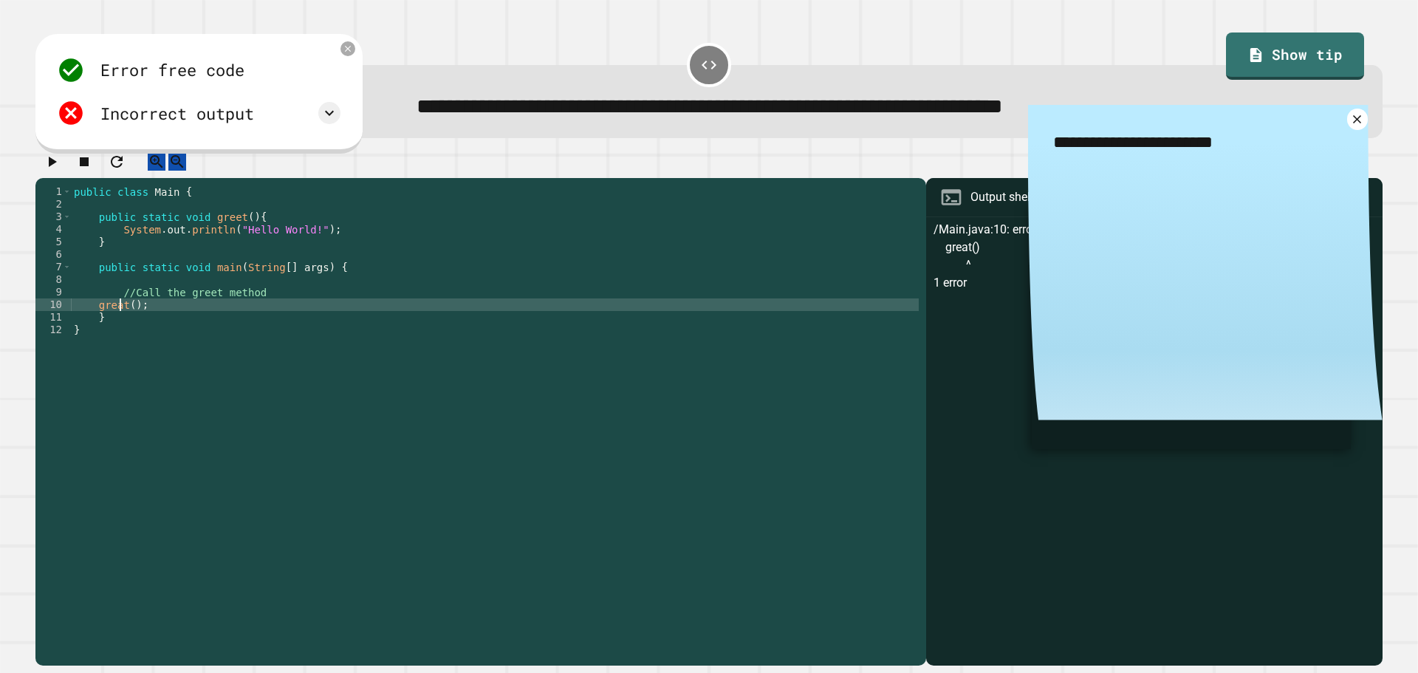
click at [118, 320] on div "public class Main { public static void greet ( ) { System . out . println ( "He…" at bounding box center [495, 411] width 848 height 452
type textarea "********"
click at [53, 169] on icon "button" at bounding box center [52, 162] width 18 height 18
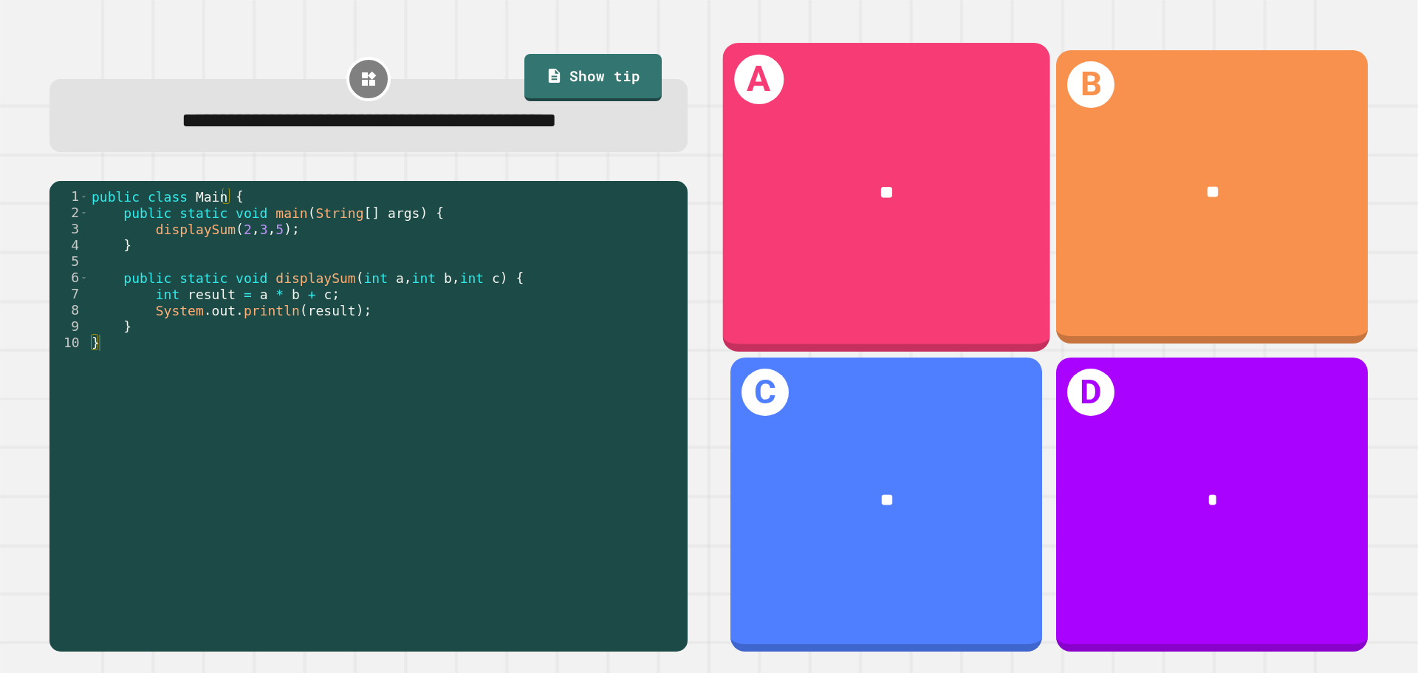
click at [800, 276] on div "A **" at bounding box center [886, 197] width 327 height 308
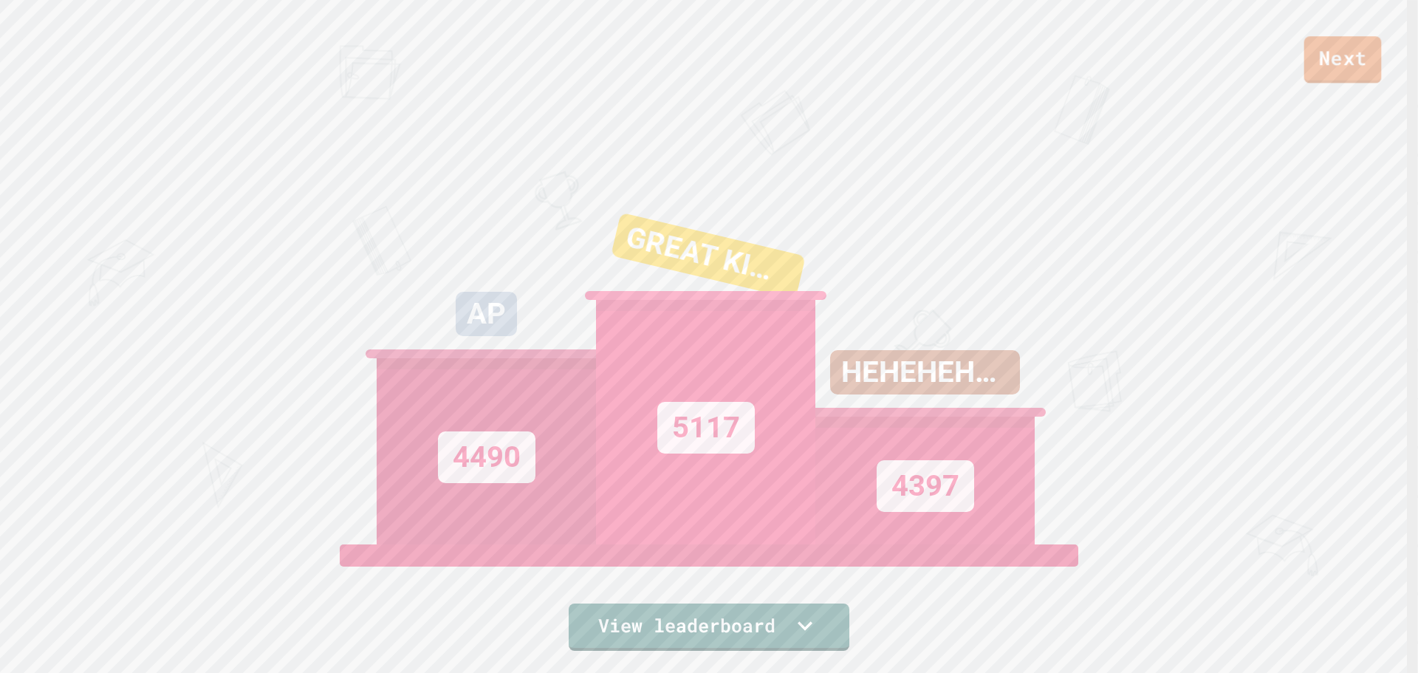
click at [1367, 61] on link "Next" at bounding box center [1343, 59] width 78 height 47
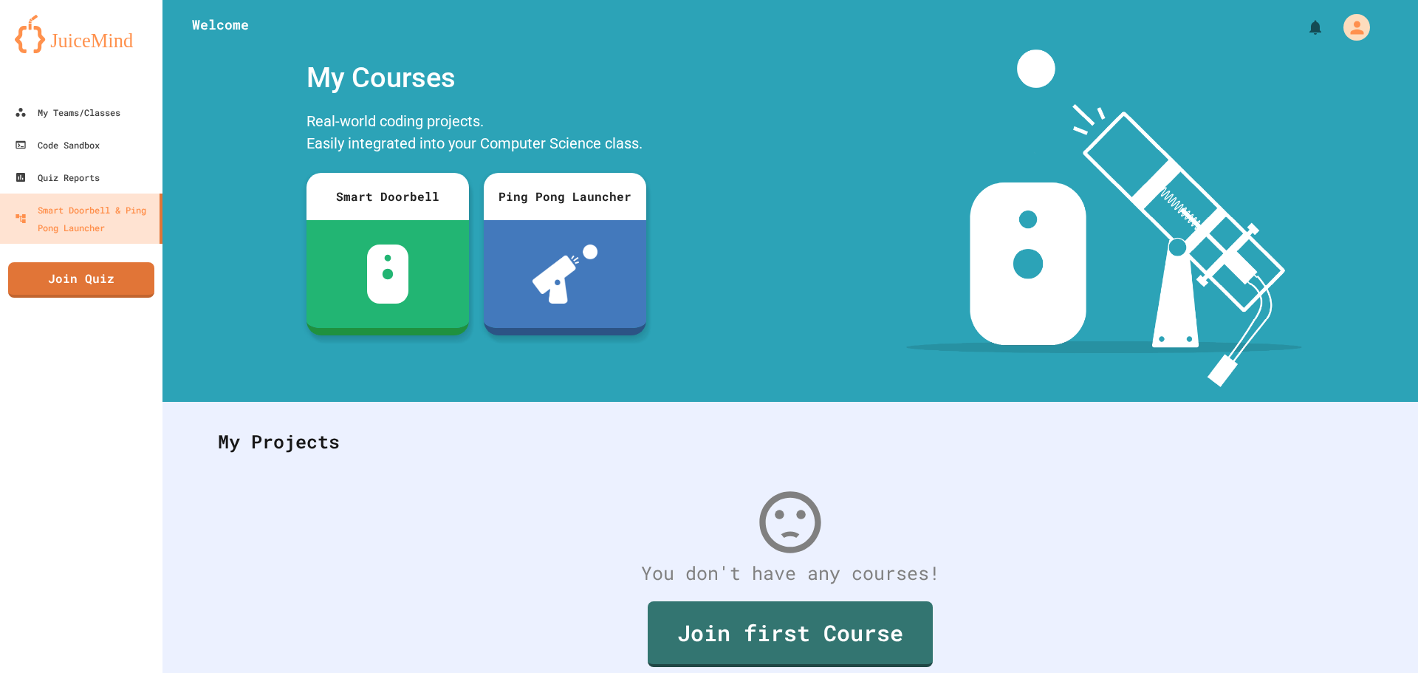
click at [719, 462] on div "My Projects" at bounding box center [790, 442] width 1174 height 58
drag, startPoint x: 97, startPoint y: 159, endPoint x: 126, endPoint y: 159, distance: 28.8
click at [97, 159] on link "Code Sandbox" at bounding box center [82, 144] width 168 height 33
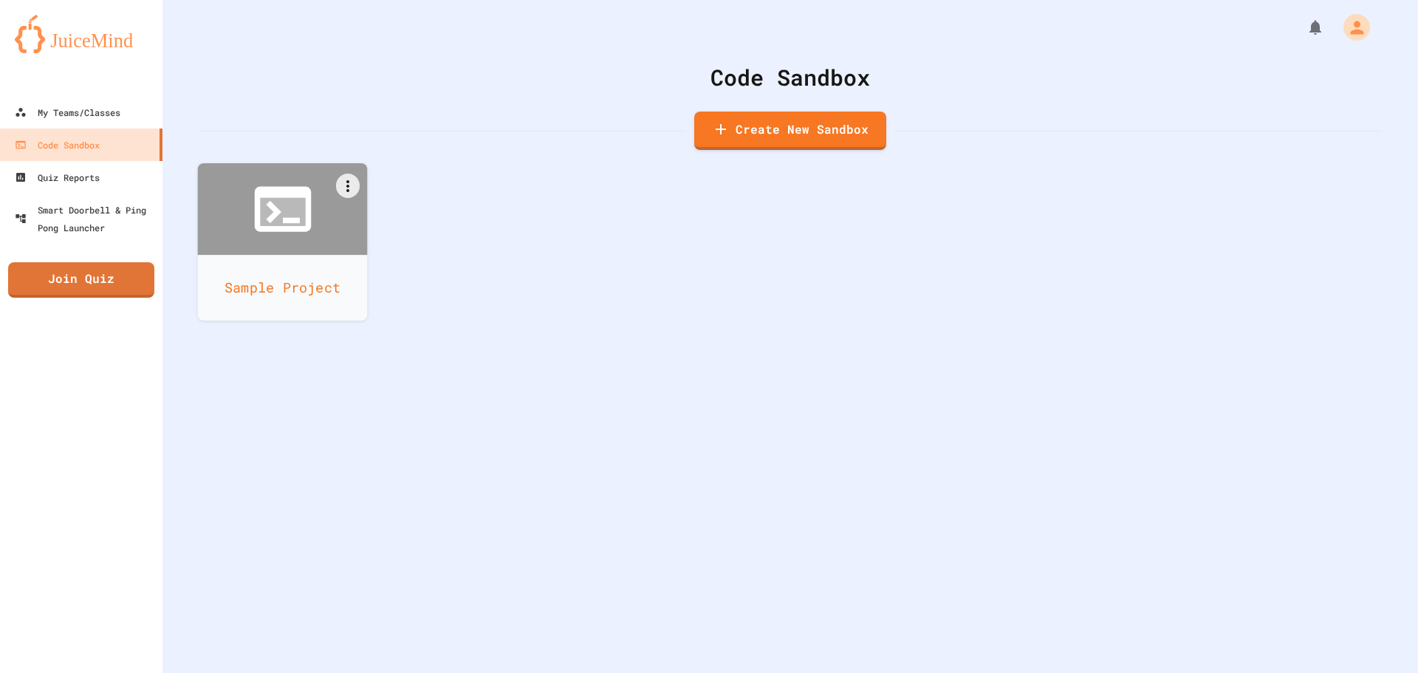
click at [303, 196] on icon at bounding box center [282, 209] width 57 height 45
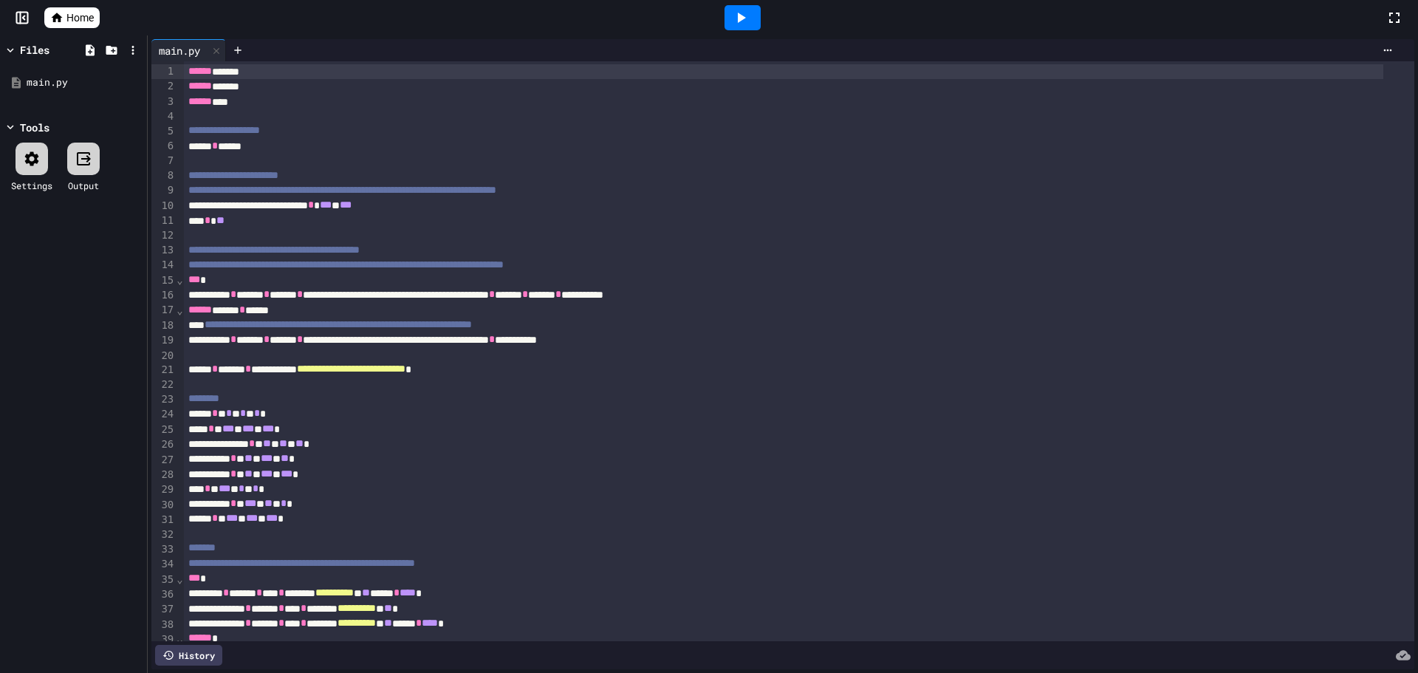
click at [746, 13] on icon at bounding box center [741, 18] width 18 height 18
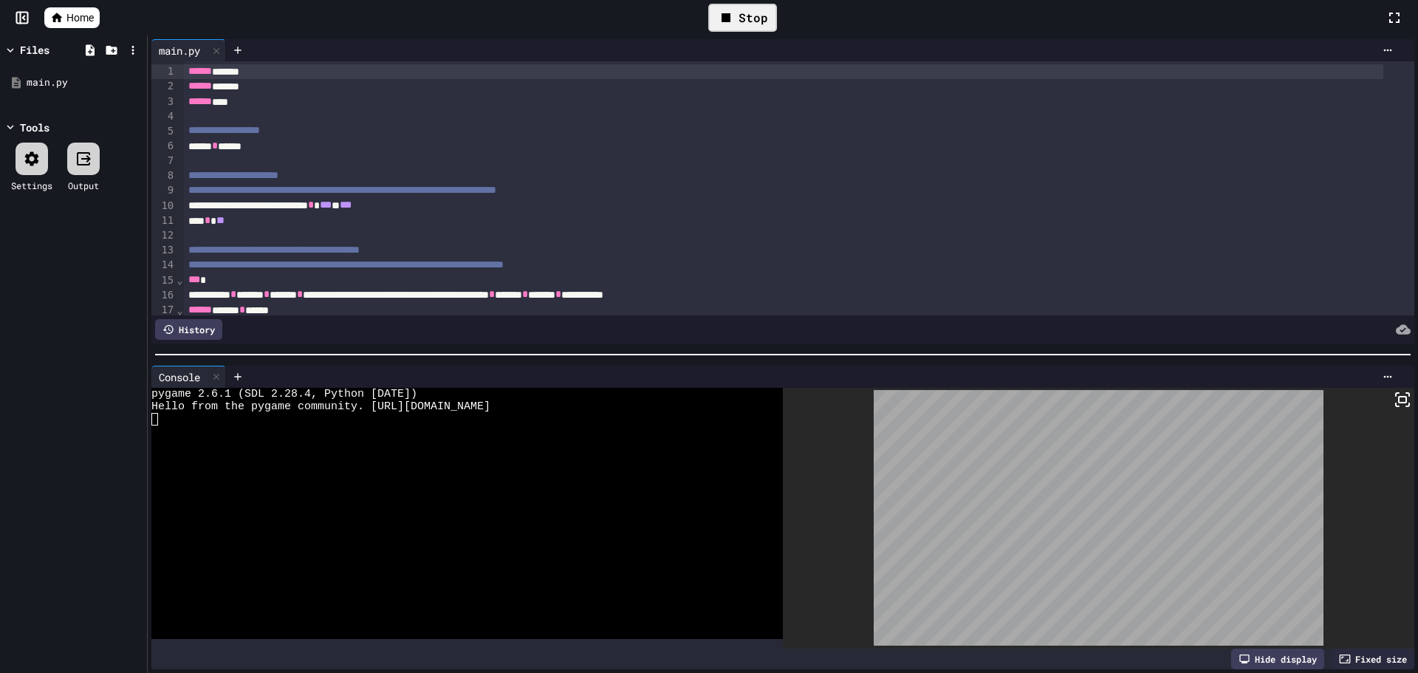
click at [1393, 391] on icon at bounding box center [1402, 400] width 18 height 18
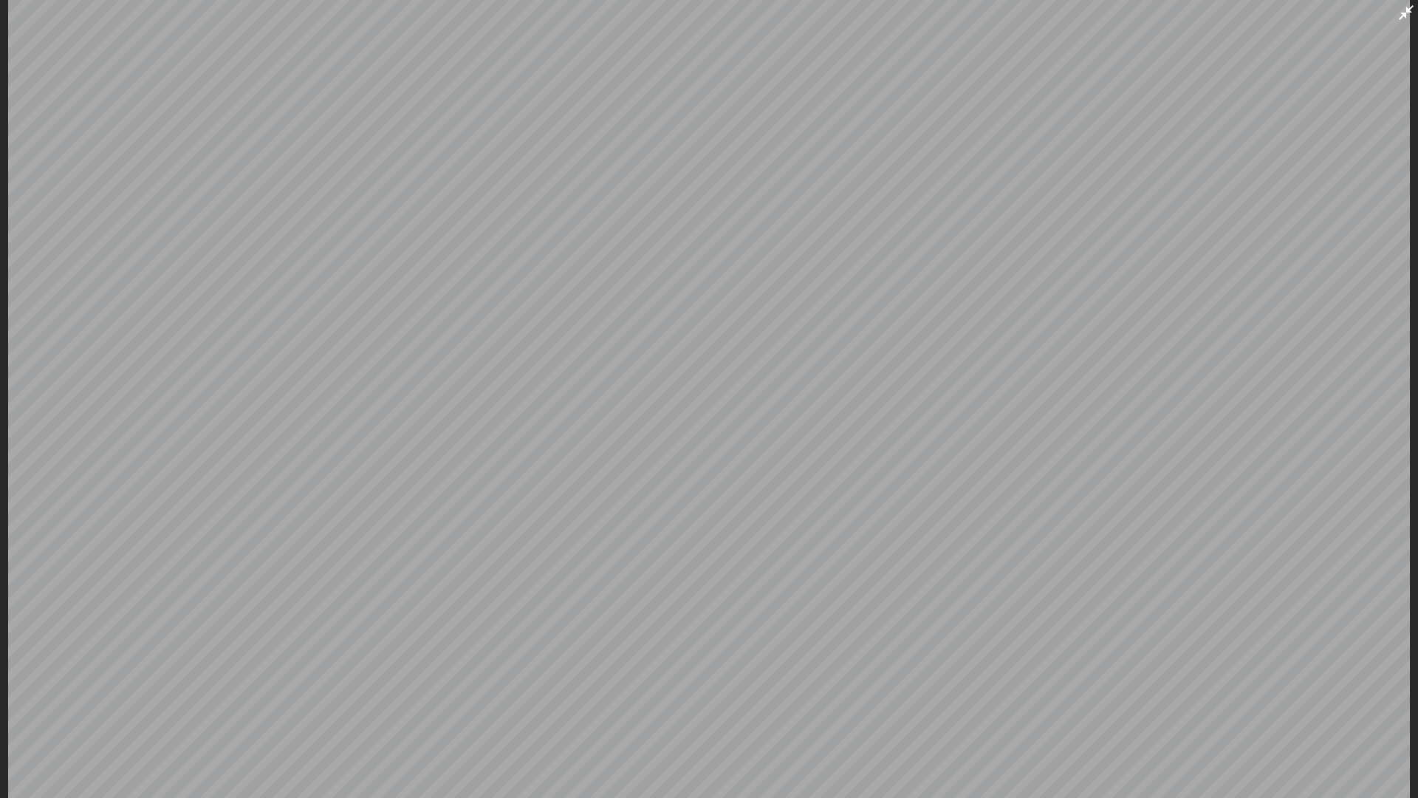
click at [1398, 13] on icon at bounding box center [1406, 13] width 18 height 18
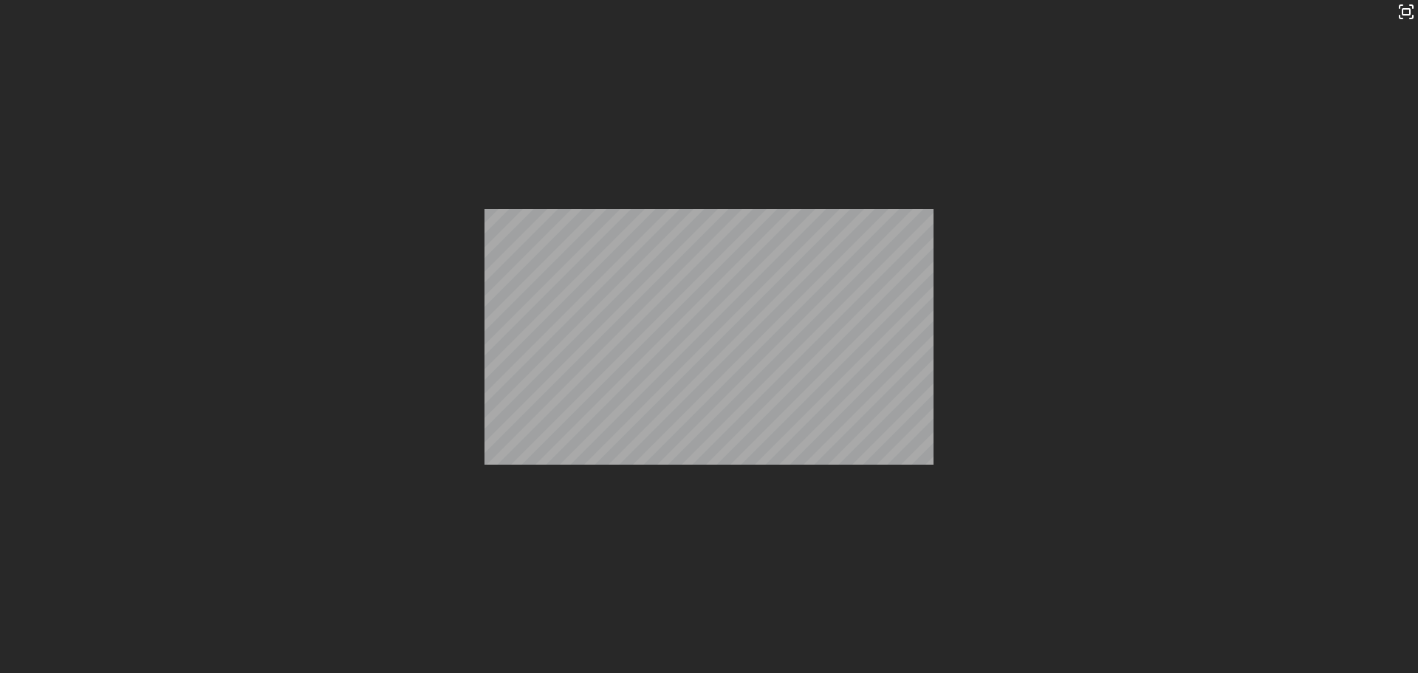
scroll to position [74, 0]
